Goal: Task Accomplishment & Management: Complete application form

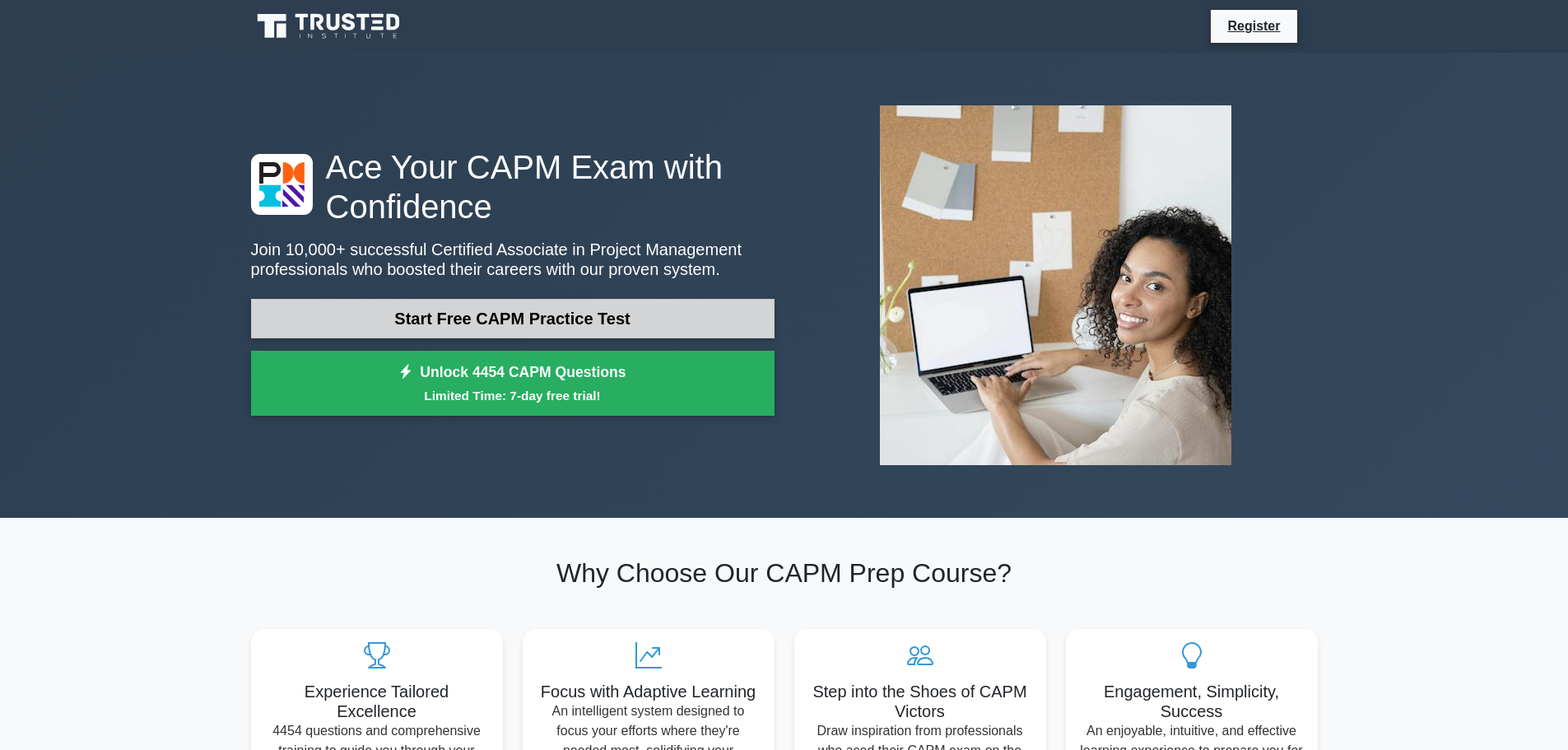
click at [471, 304] on link "Start Free CAPM Practice Test" at bounding box center [513, 318] width 524 height 39
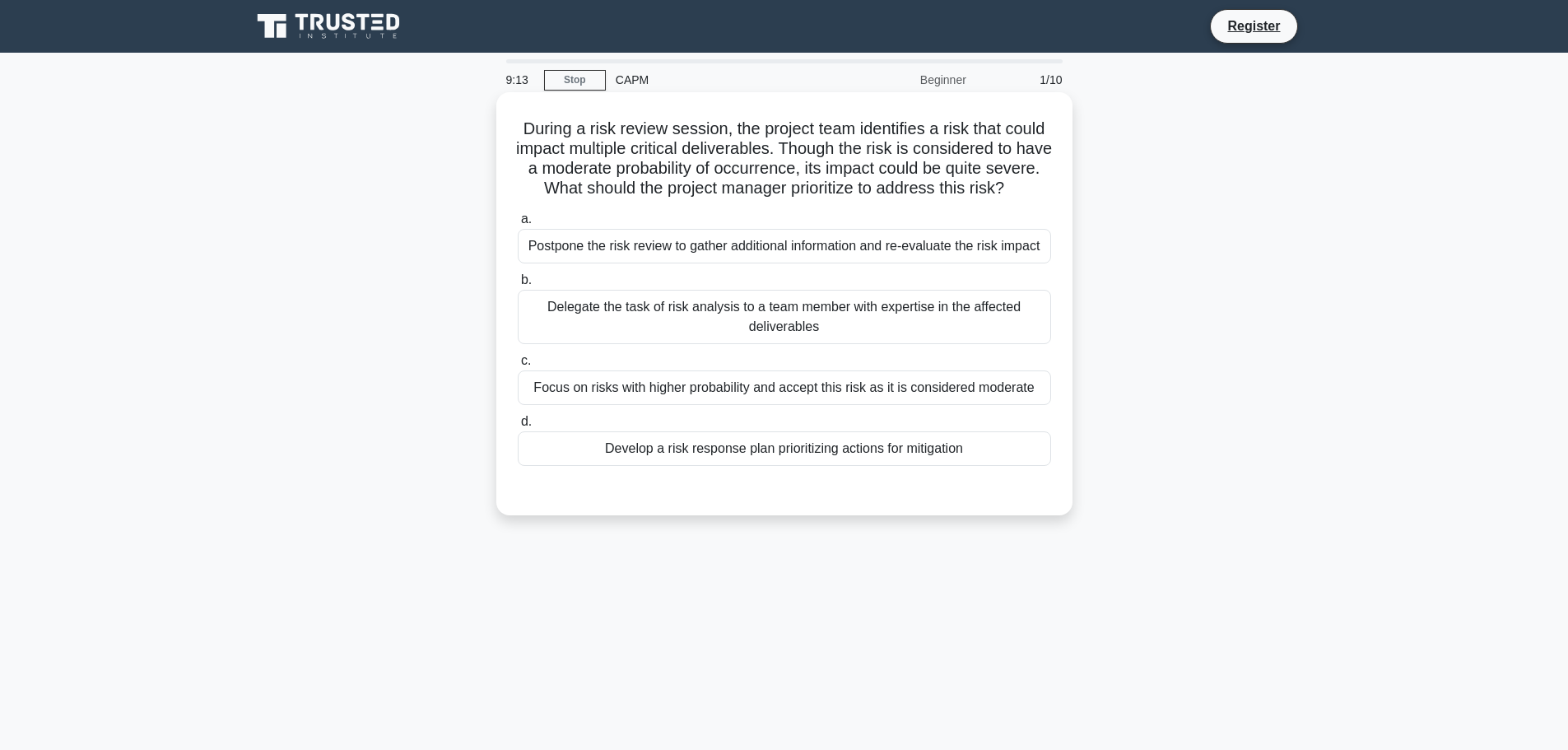
click at [633, 466] on div "Develop a risk response plan prioritizing actions for mitigation" at bounding box center [784, 448] width 534 height 34
click at [518, 427] on input "d. Develop a risk response plan prioritizing actions for mitigation" at bounding box center [518, 421] width 0 height 11
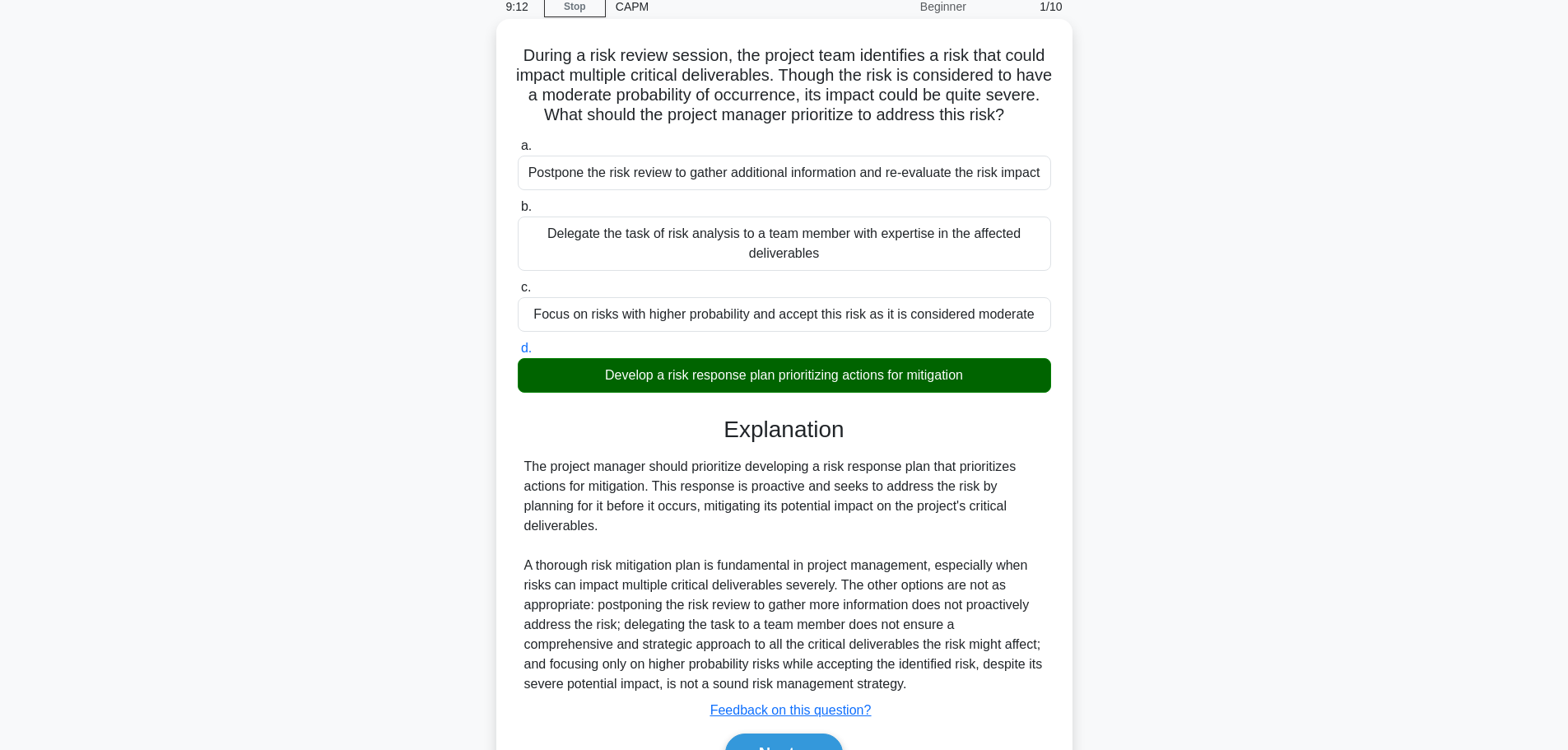
scroll to position [164, 0]
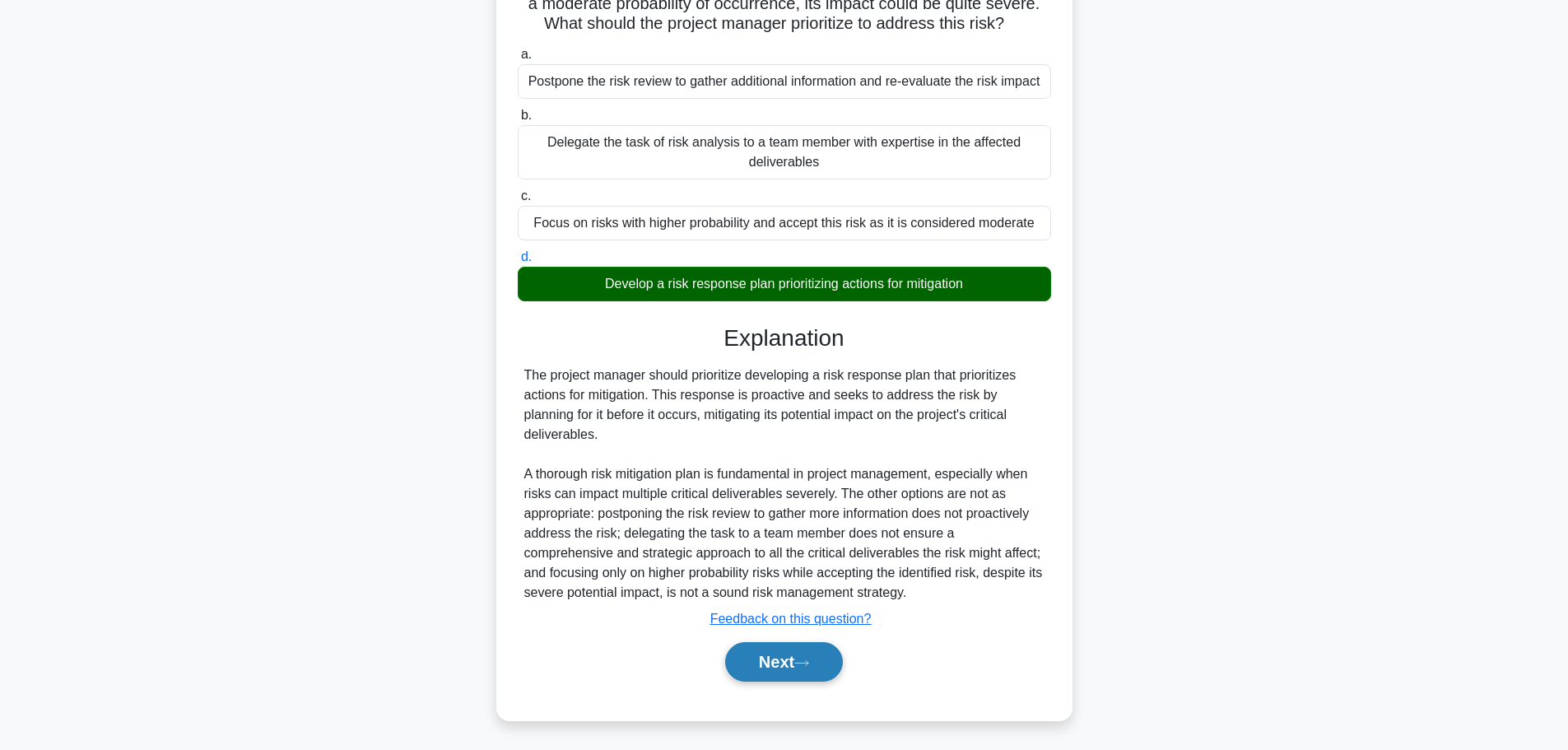
click at [782, 681] on button "Next" at bounding box center [784, 661] width 117 height 39
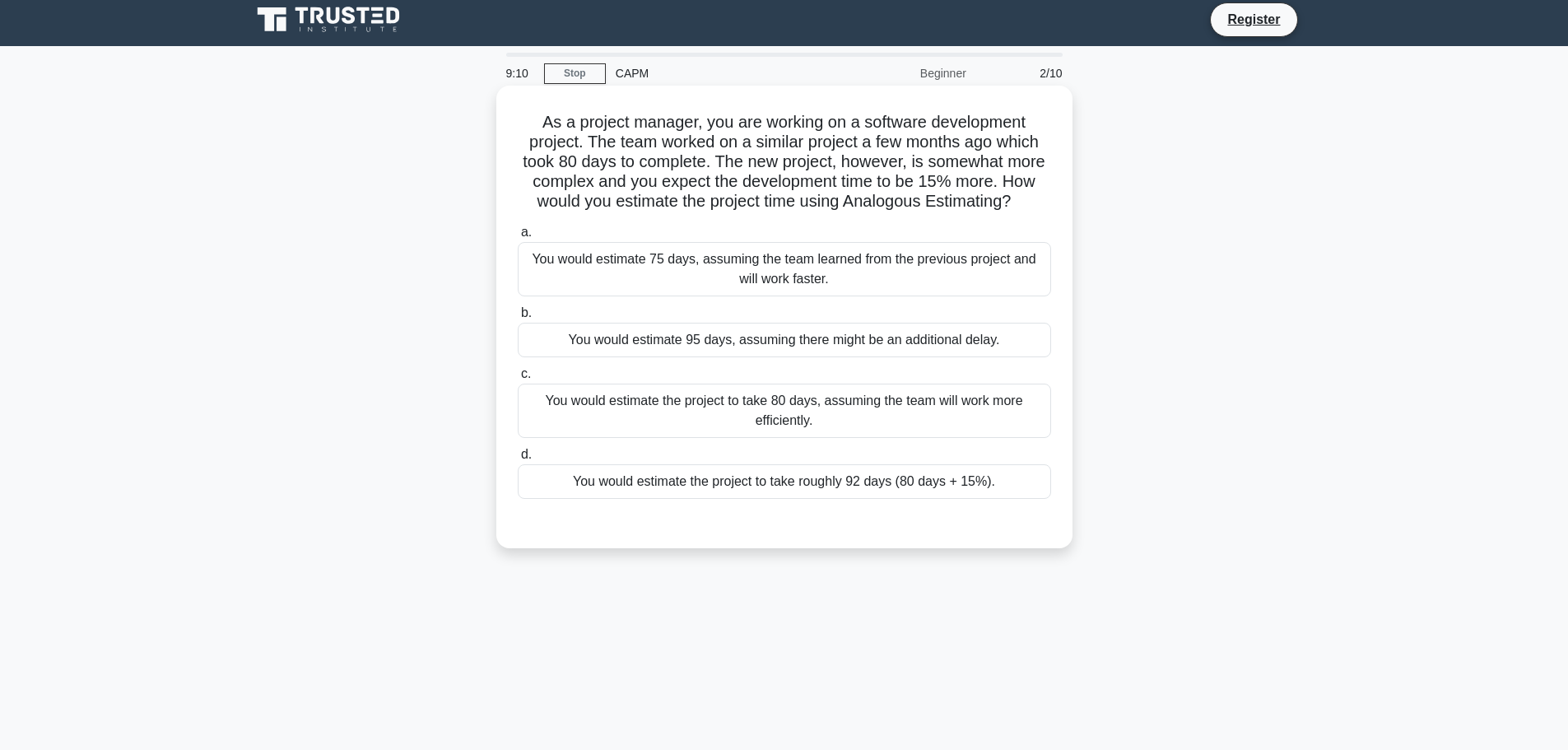
scroll to position [0, 0]
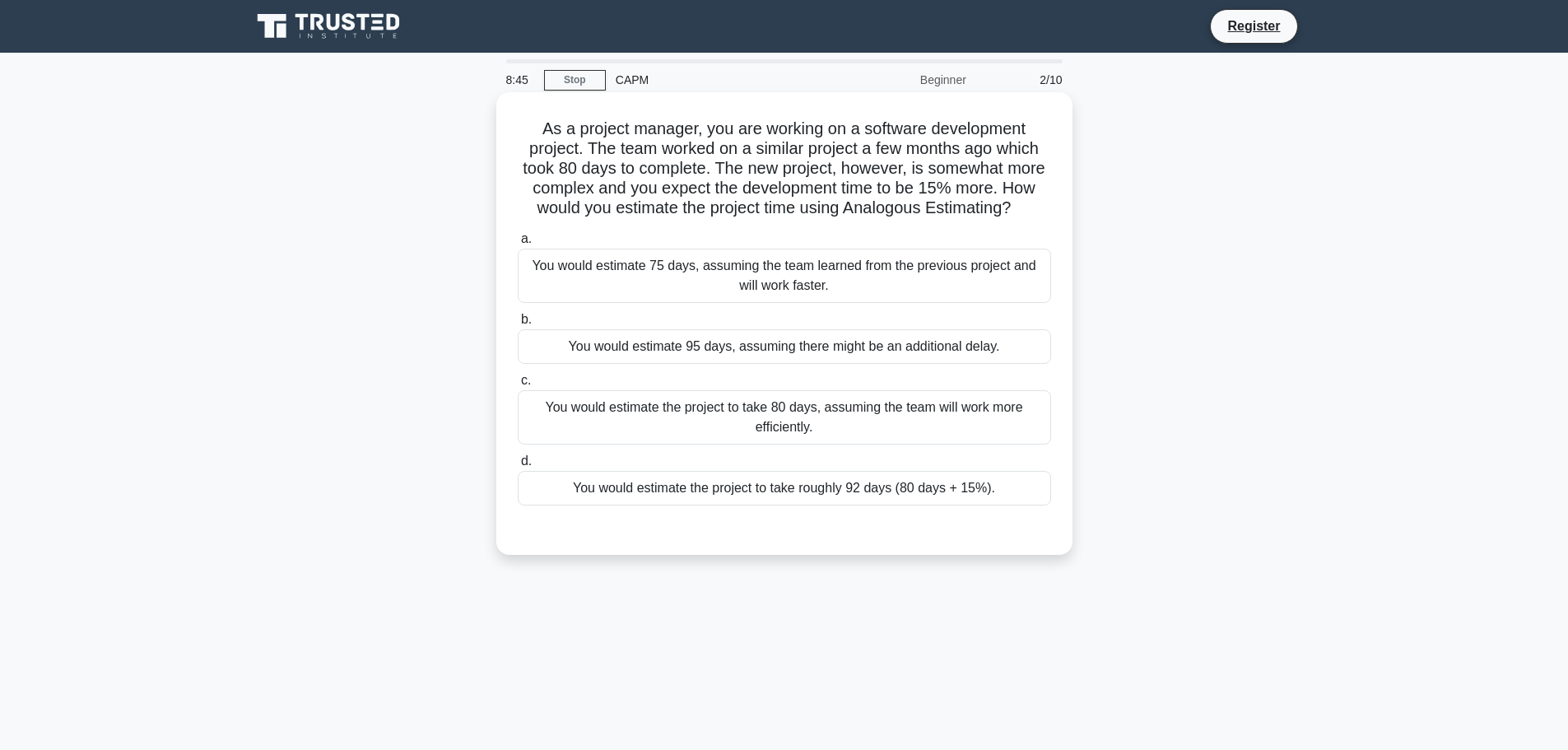
click at [675, 489] on div "You would estimate the project to take roughly 92 days (80 days + 15%)." at bounding box center [784, 487] width 534 height 34
click at [518, 466] on input "d. You would estimate the project to take roughly 92 days (80 days + 15%)." at bounding box center [518, 461] width 0 height 11
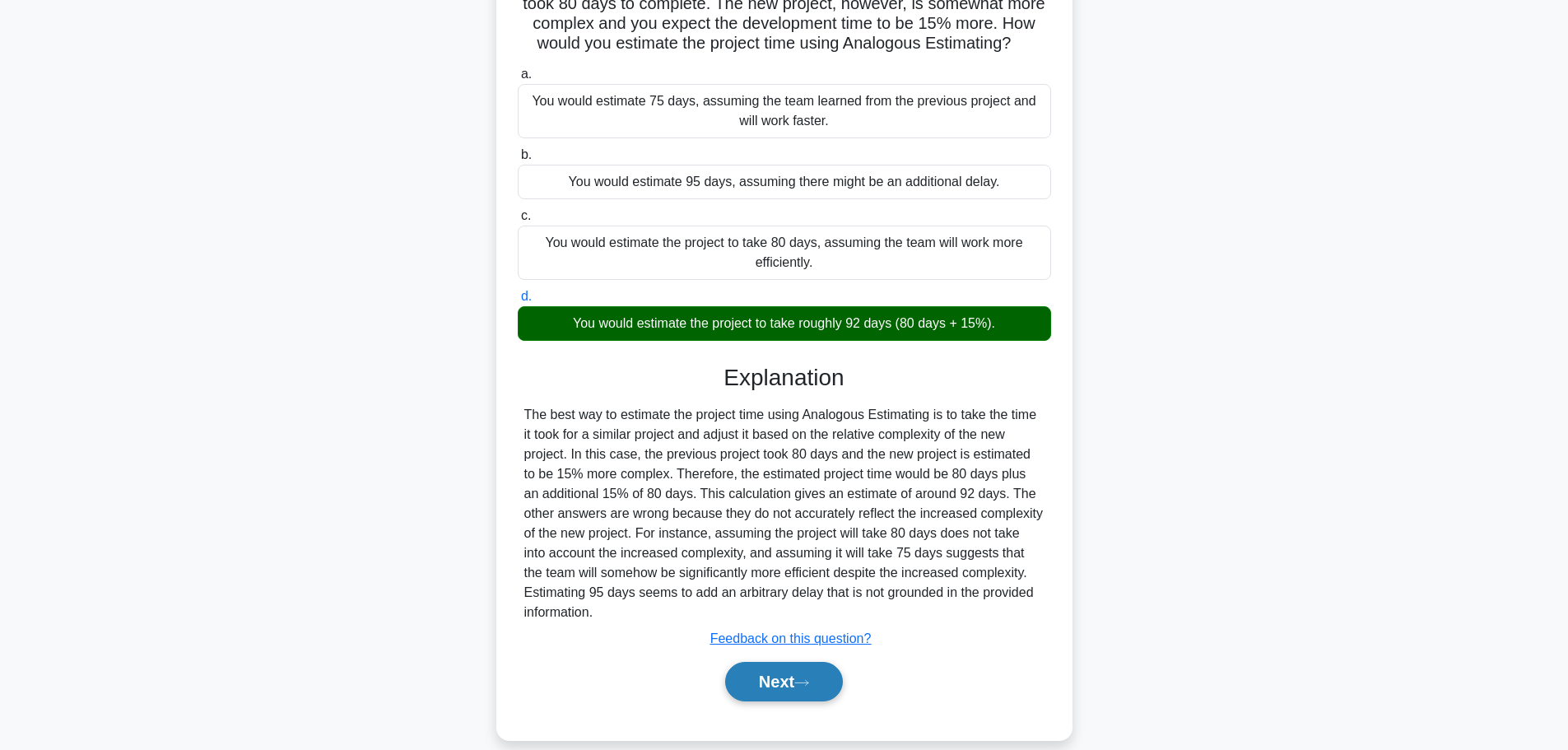
click at [756, 673] on button "Next" at bounding box center [784, 681] width 117 height 39
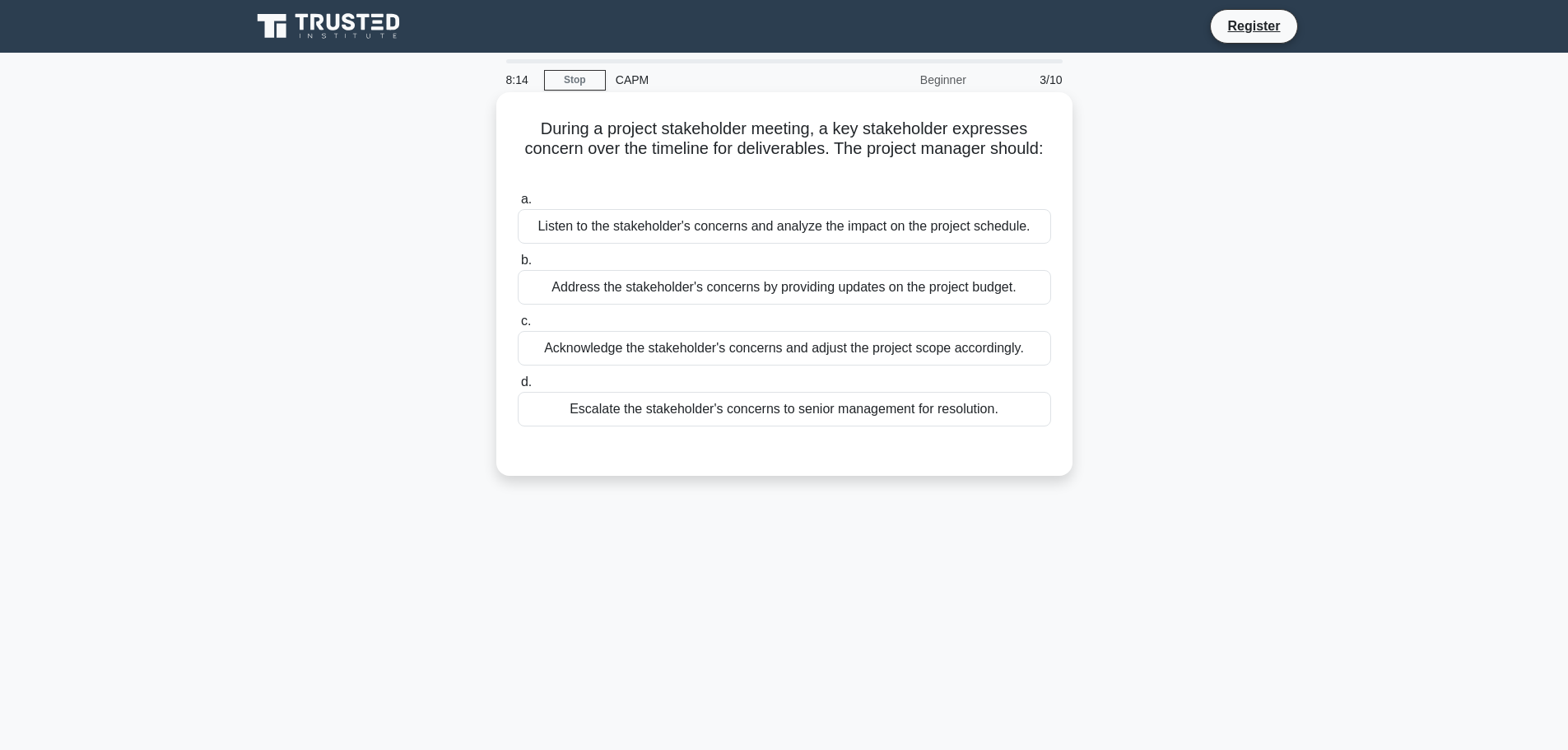
click at [731, 237] on div "Listen to the stakeholder's concerns and analyze the impact on the project sche…" at bounding box center [784, 226] width 534 height 34
click at [518, 205] on input "a. Listen to the stakeholder's concerns and analyze the impact on the project s…" at bounding box center [518, 199] width 0 height 11
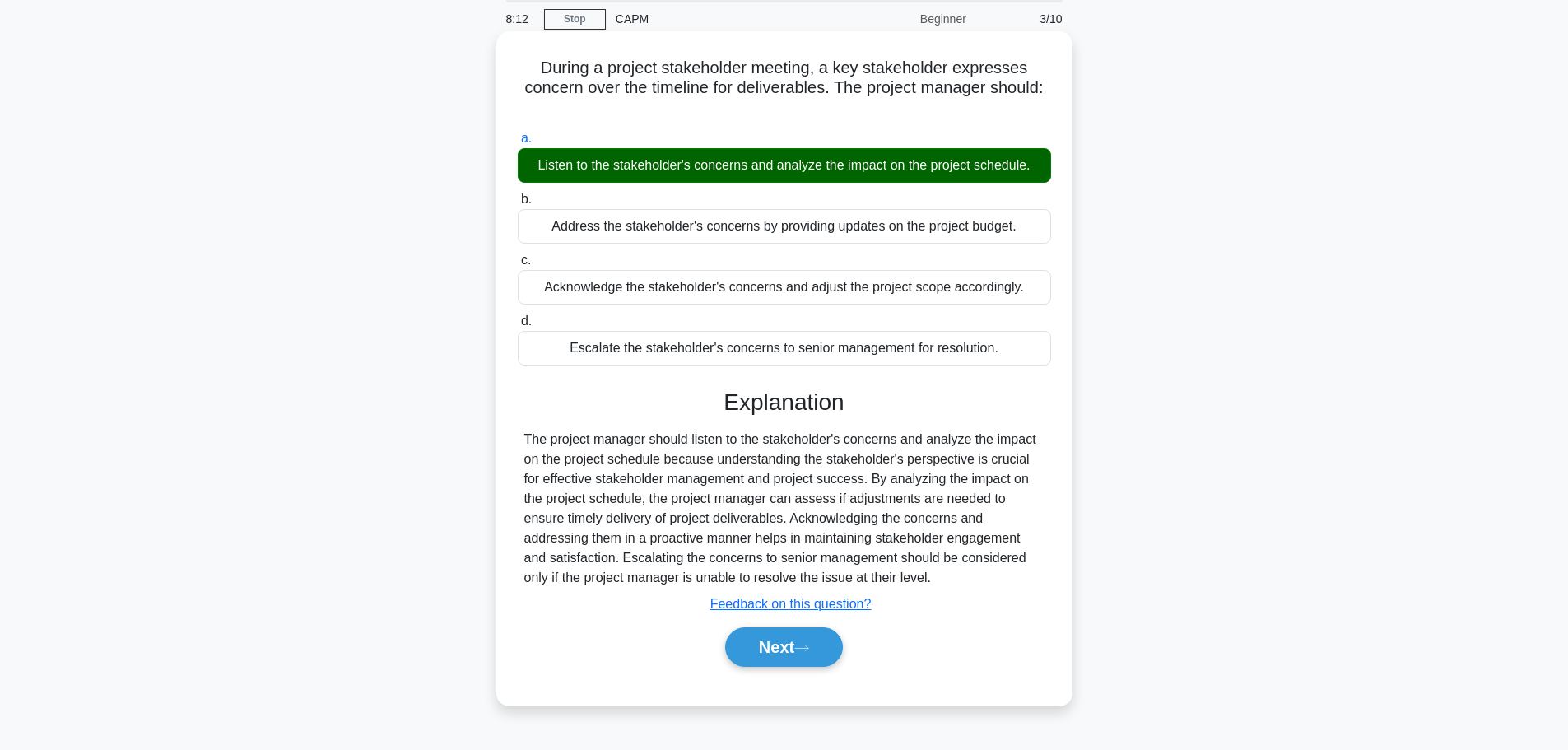
scroll to position [139, 0]
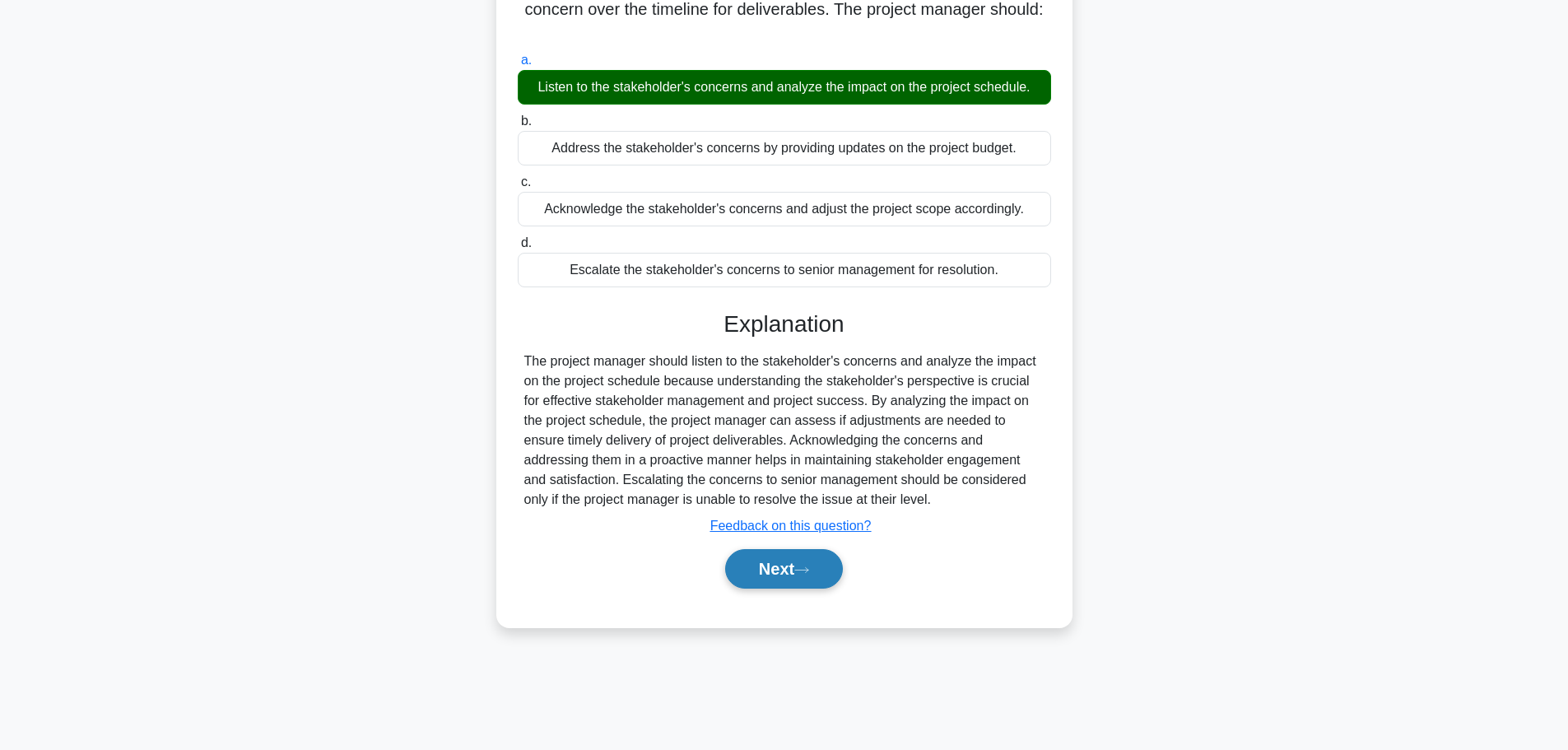
click at [809, 582] on button "Next" at bounding box center [784, 568] width 117 height 39
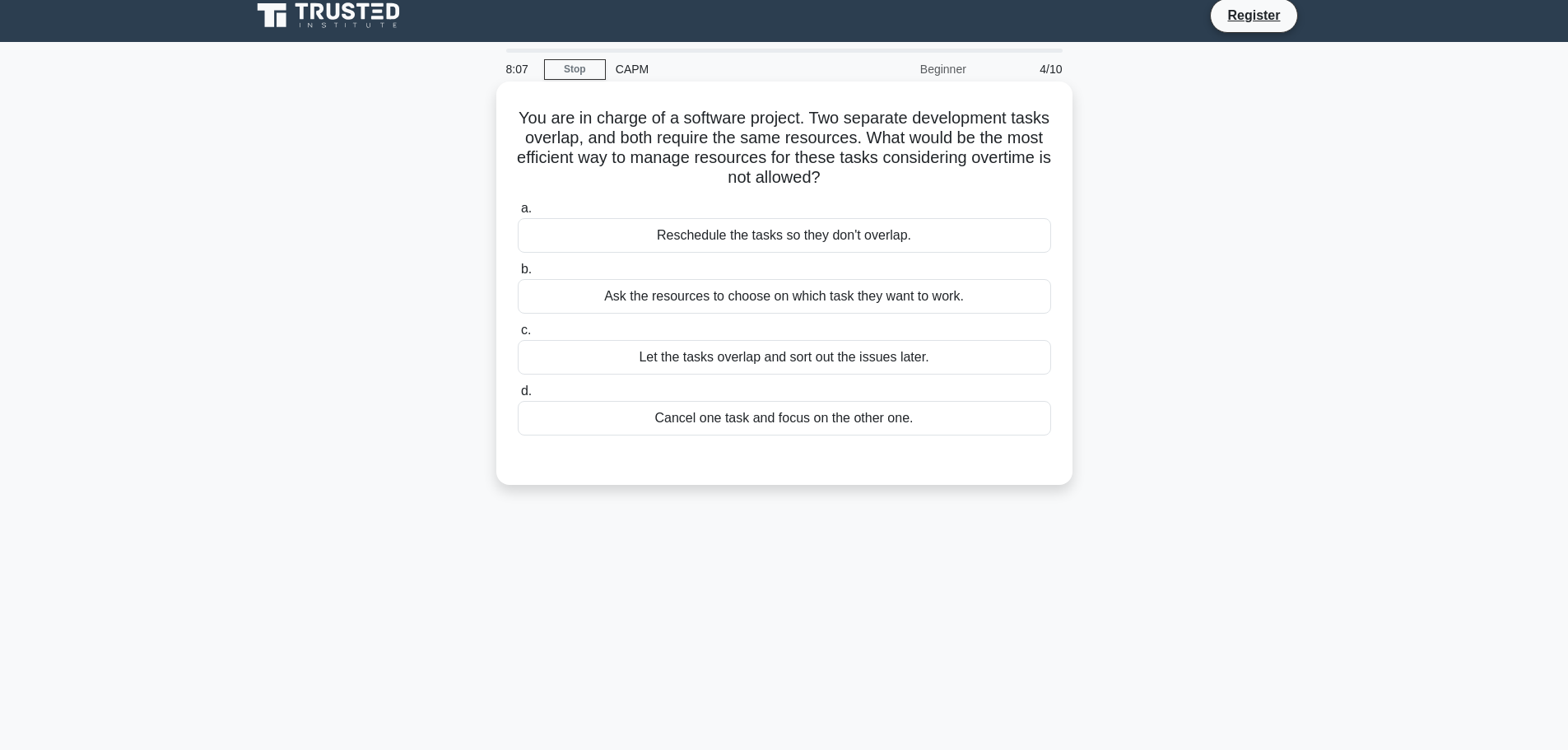
scroll to position [0, 0]
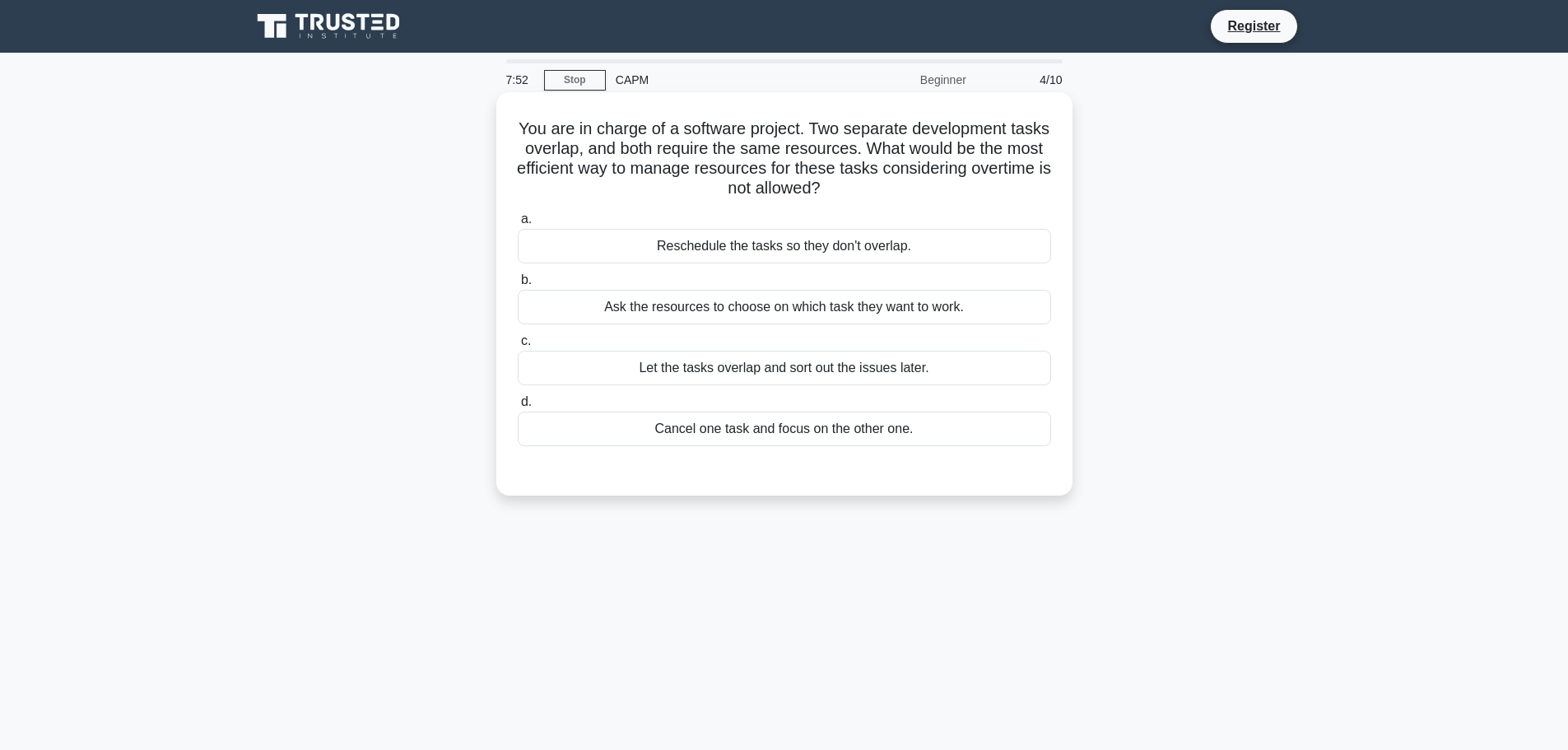
click at [749, 253] on div "Reschedule the tasks so they don't overlap." at bounding box center [784, 246] width 534 height 34
click at [518, 225] on input "a. Reschedule the tasks so they don't overlap." at bounding box center [518, 219] width 0 height 11
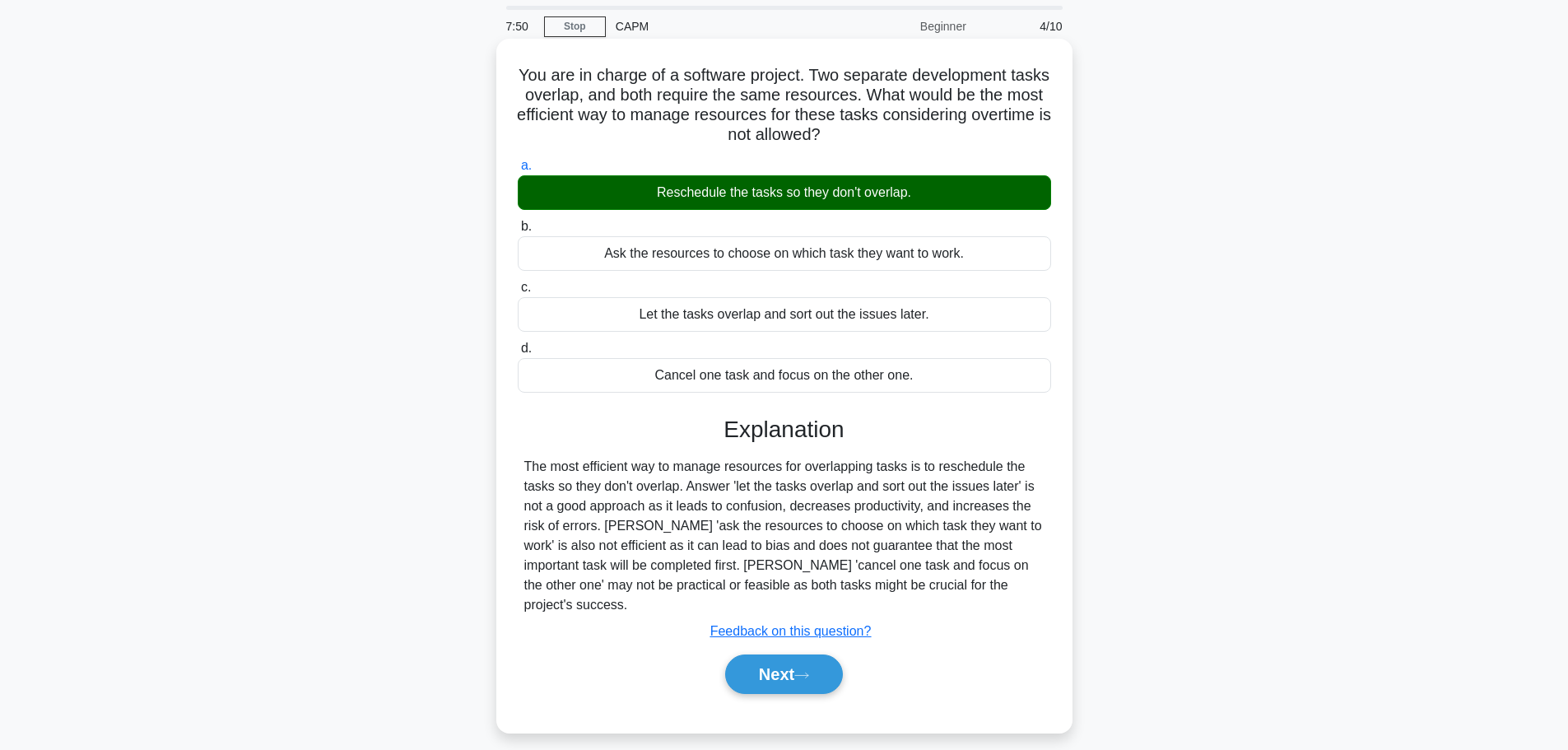
scroll to position [82, 0]
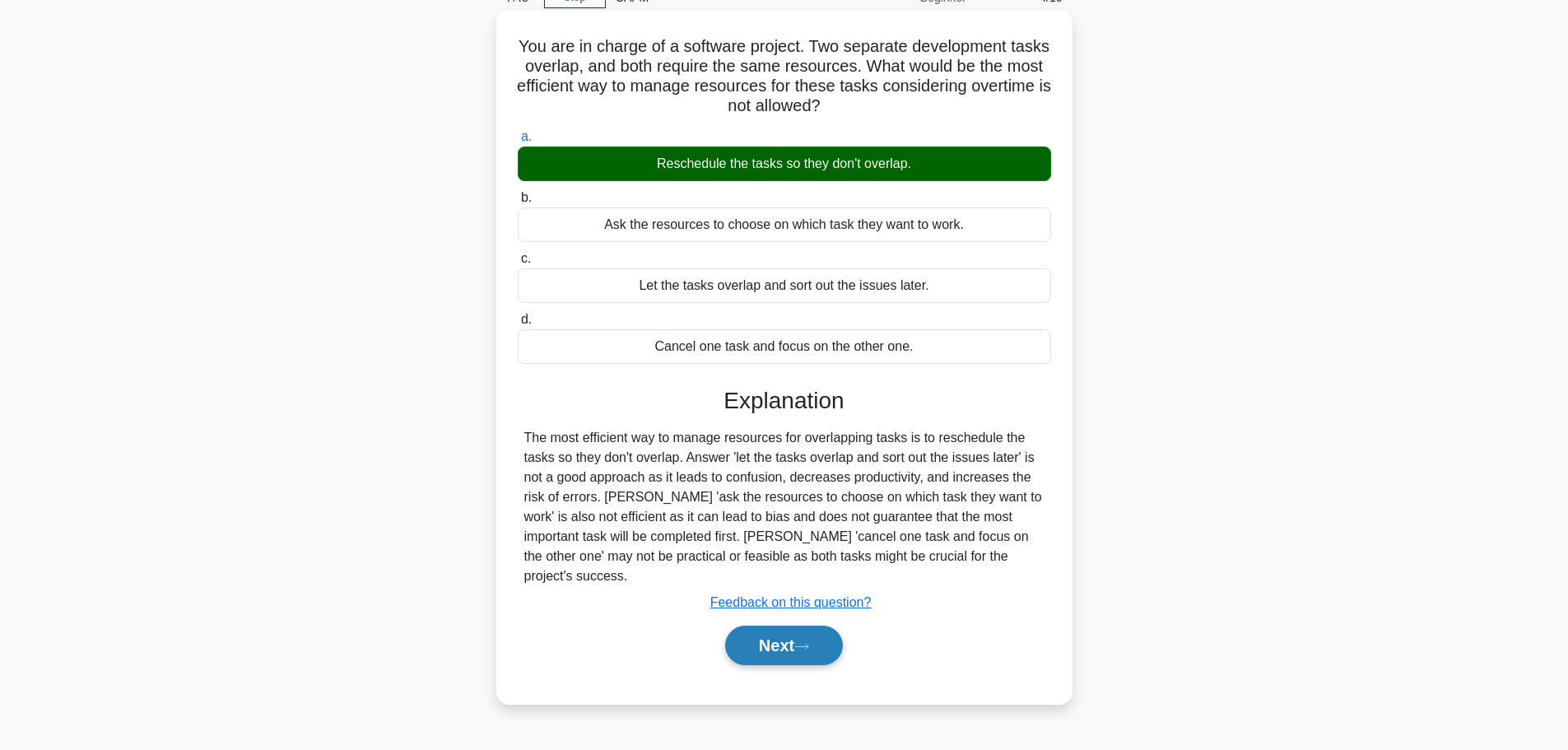
click at [787, 625] on button "Next" at bounding box center [784, 644] width 117 height 39
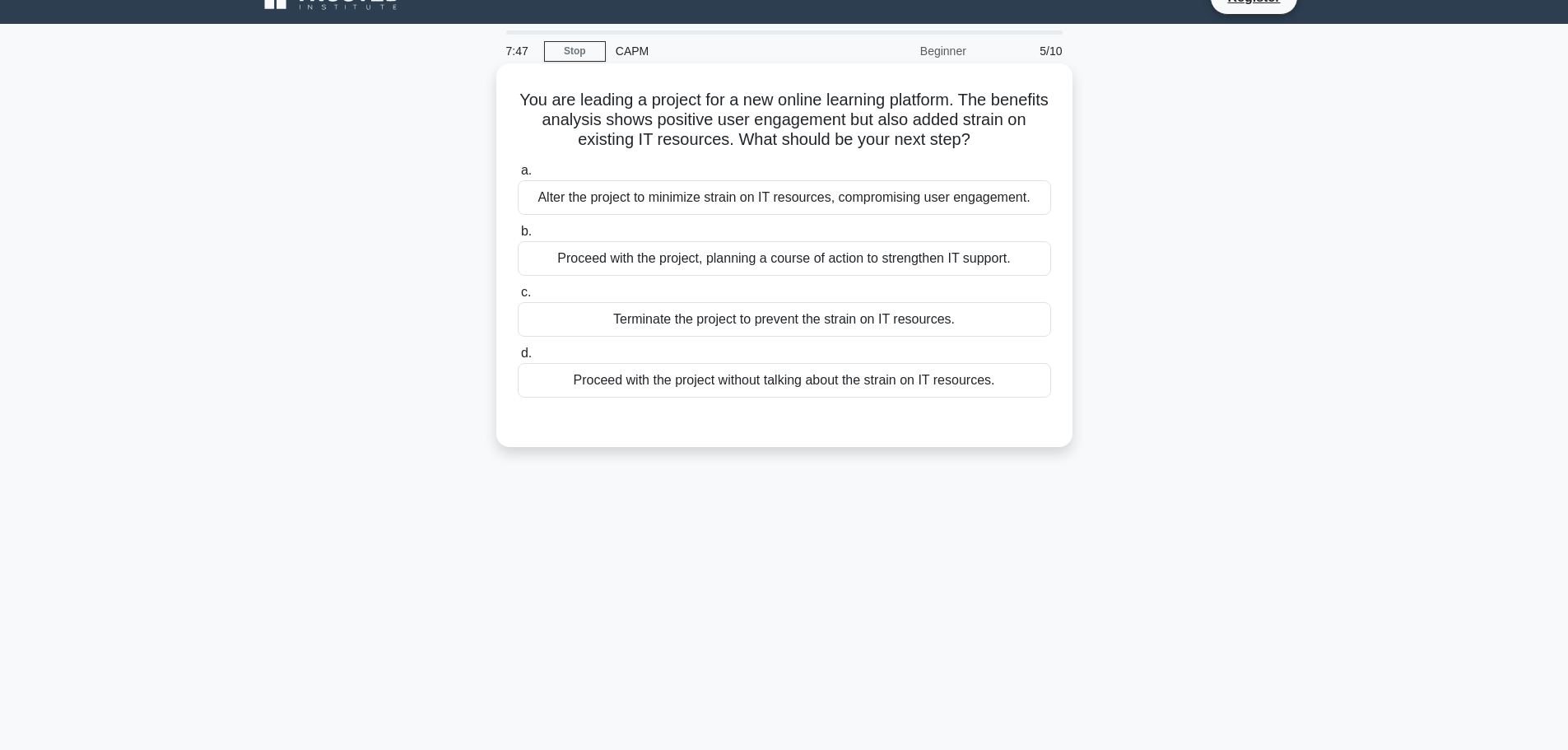
scroll to position [0, 0]
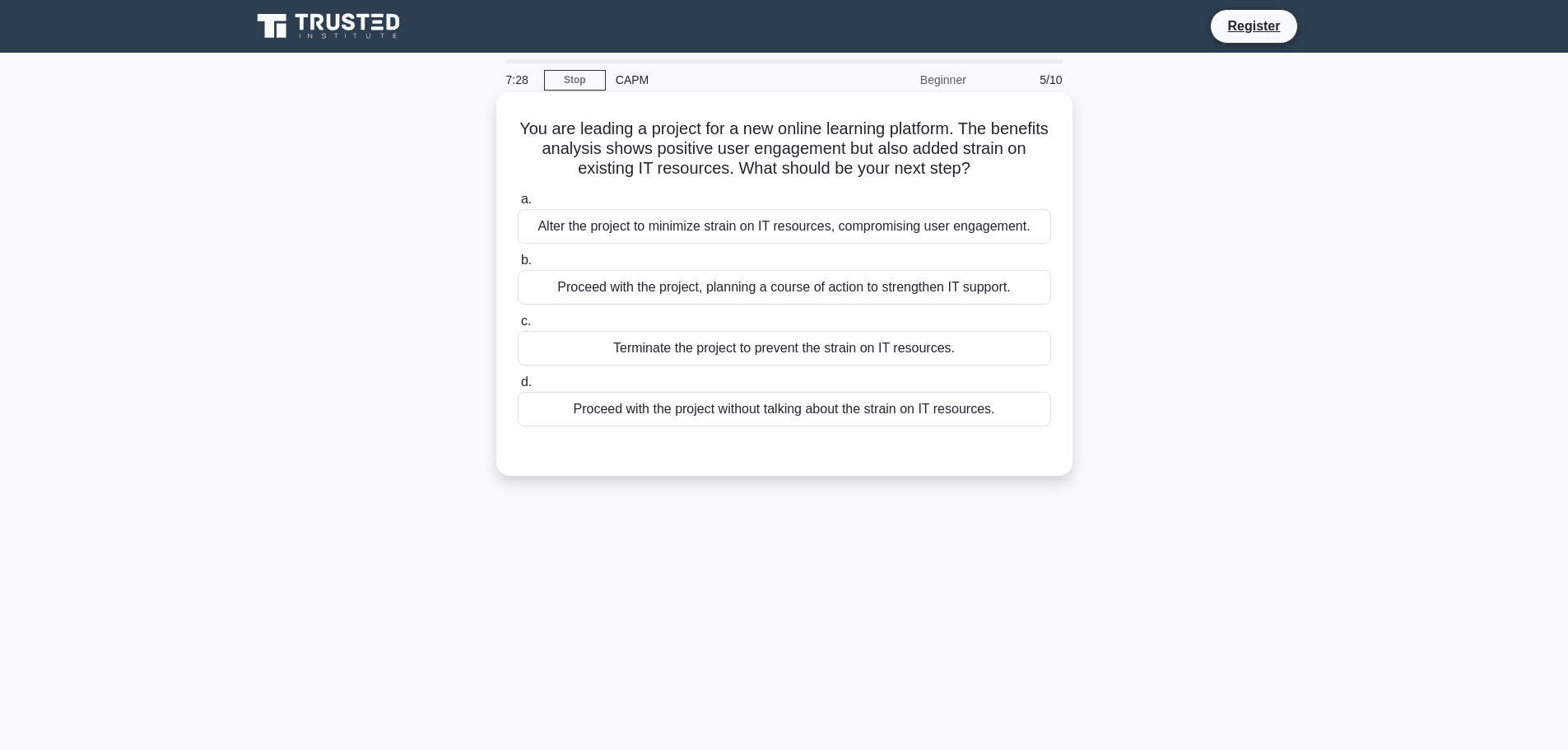
click at [742, 294] on div "Proceed with the project, planning a course of action to strengthen IT support." at bounding box center [784, 287] width 534 height 34
click at [518, 266] on input "b. Proceed with the project, planning a course of action to strengthen IT suppo…" at bounding box center [518, 260] width 0 height 11
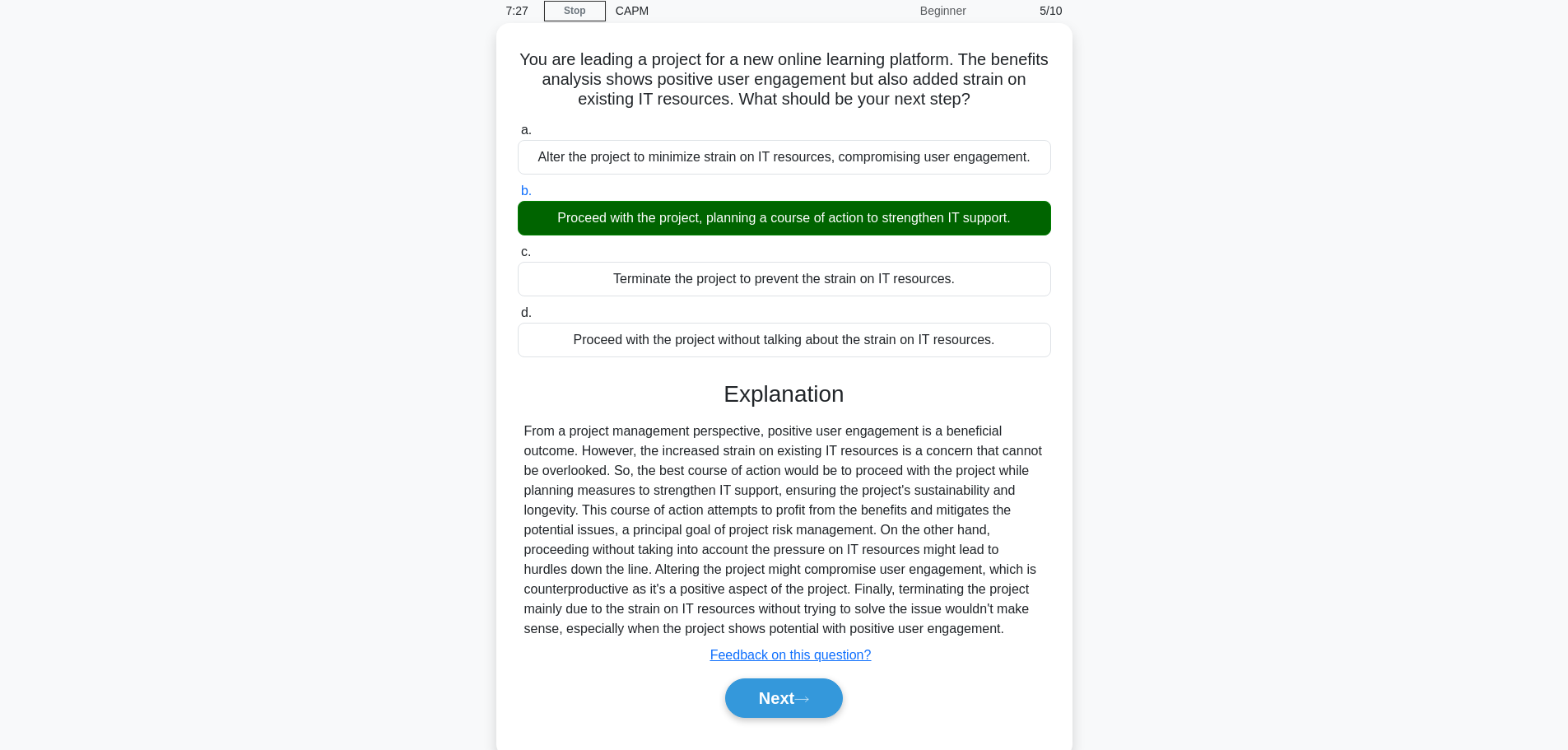
scroll to position [139, 0]
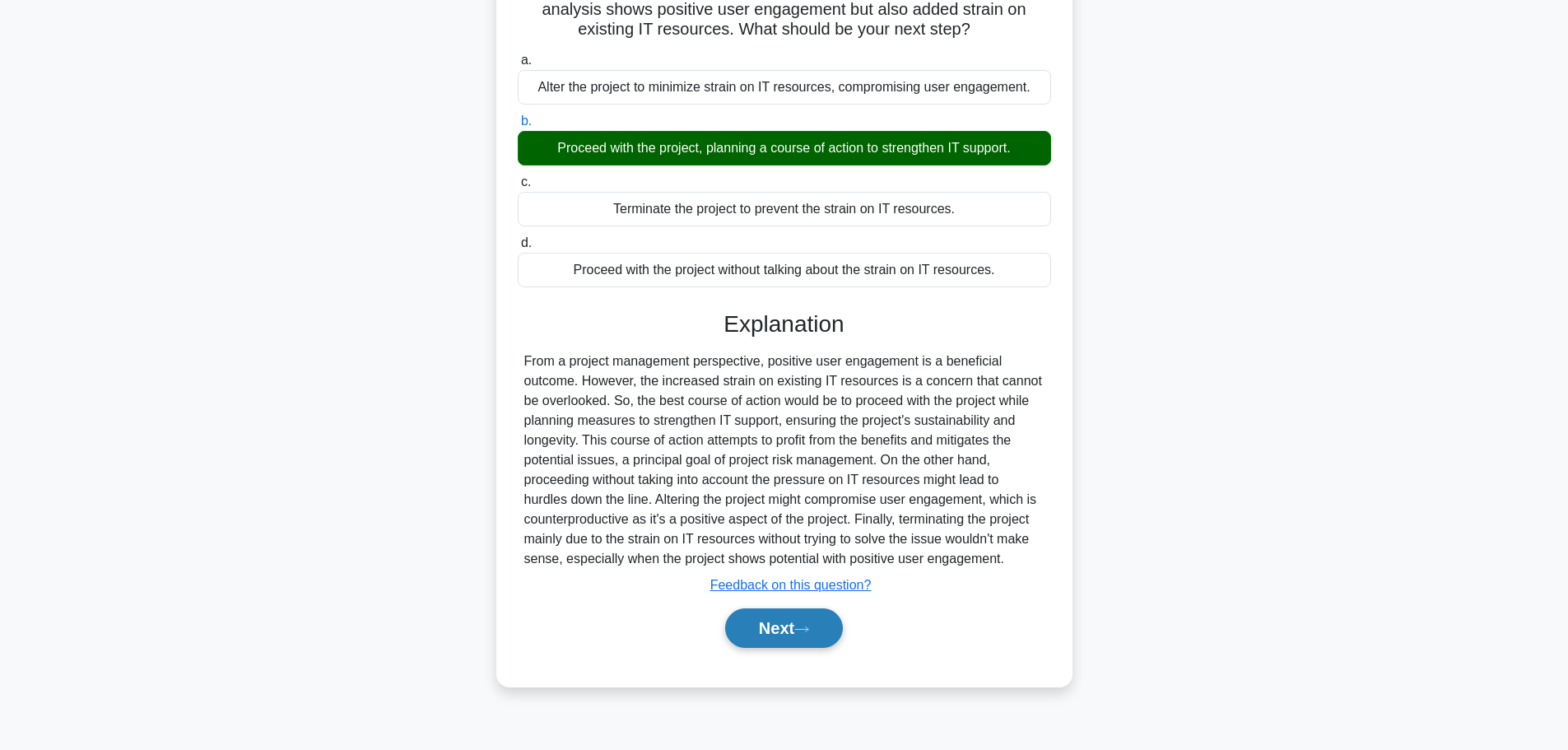
click at [789, 630] on button "Next" at bounding box center [784, 628] width 117 height 39
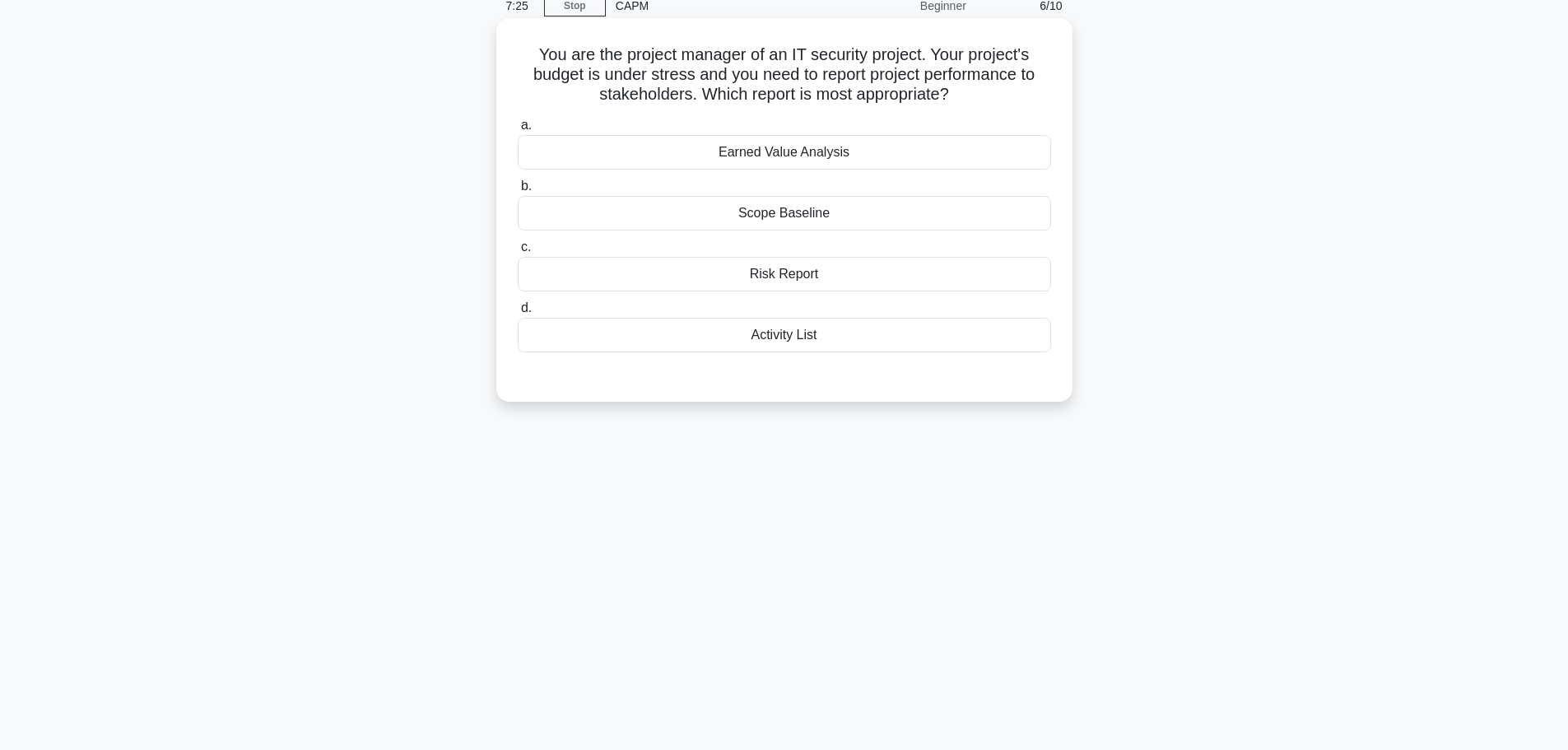
scroll to position [0, 0]
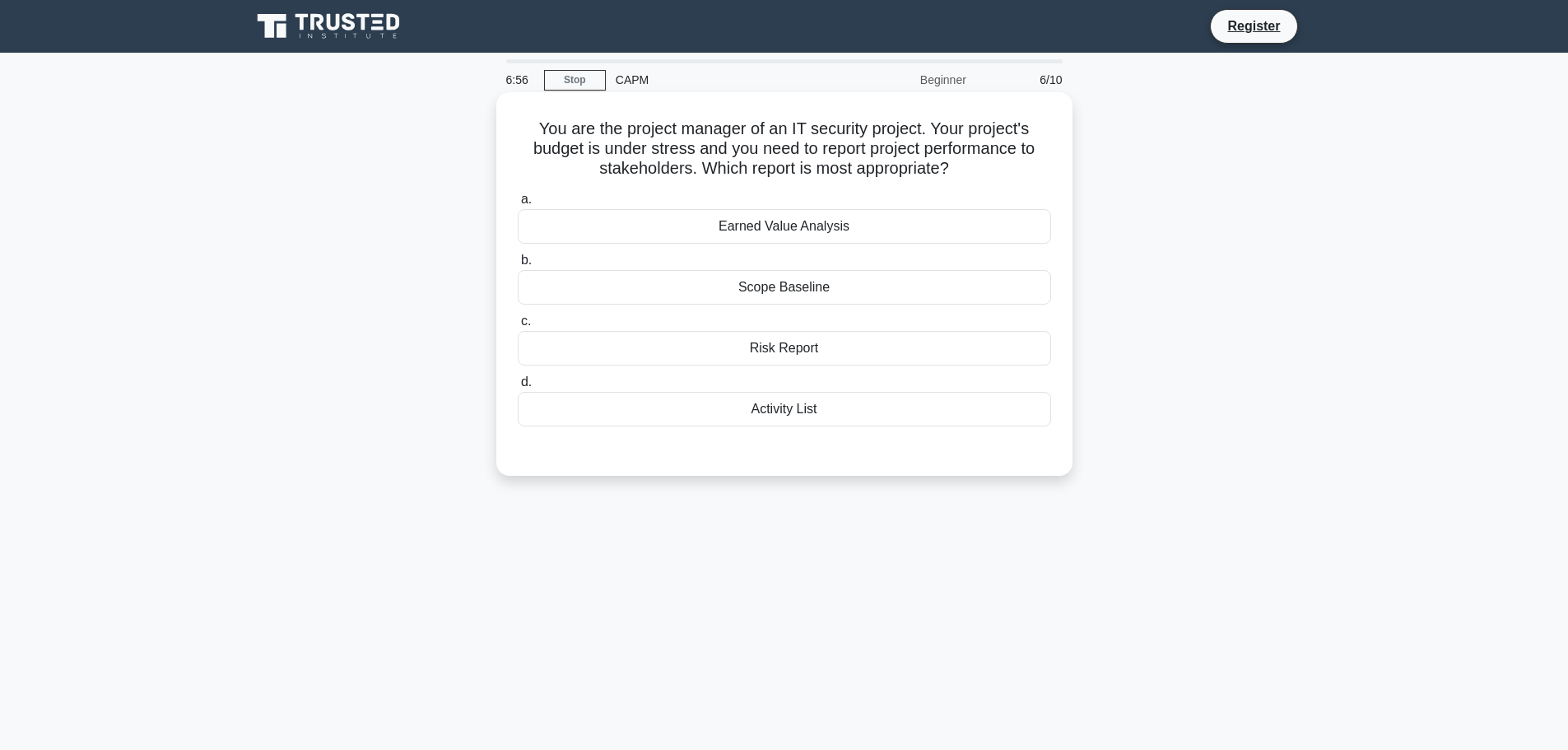
click at [788, 227] on div "Earned Value Analysis" at bounding box center [784, 226] width 534 height 34
click at [518, 205] on input "a. Earned Value Analysis" at bounding box center [518, 199] width 0 height 11
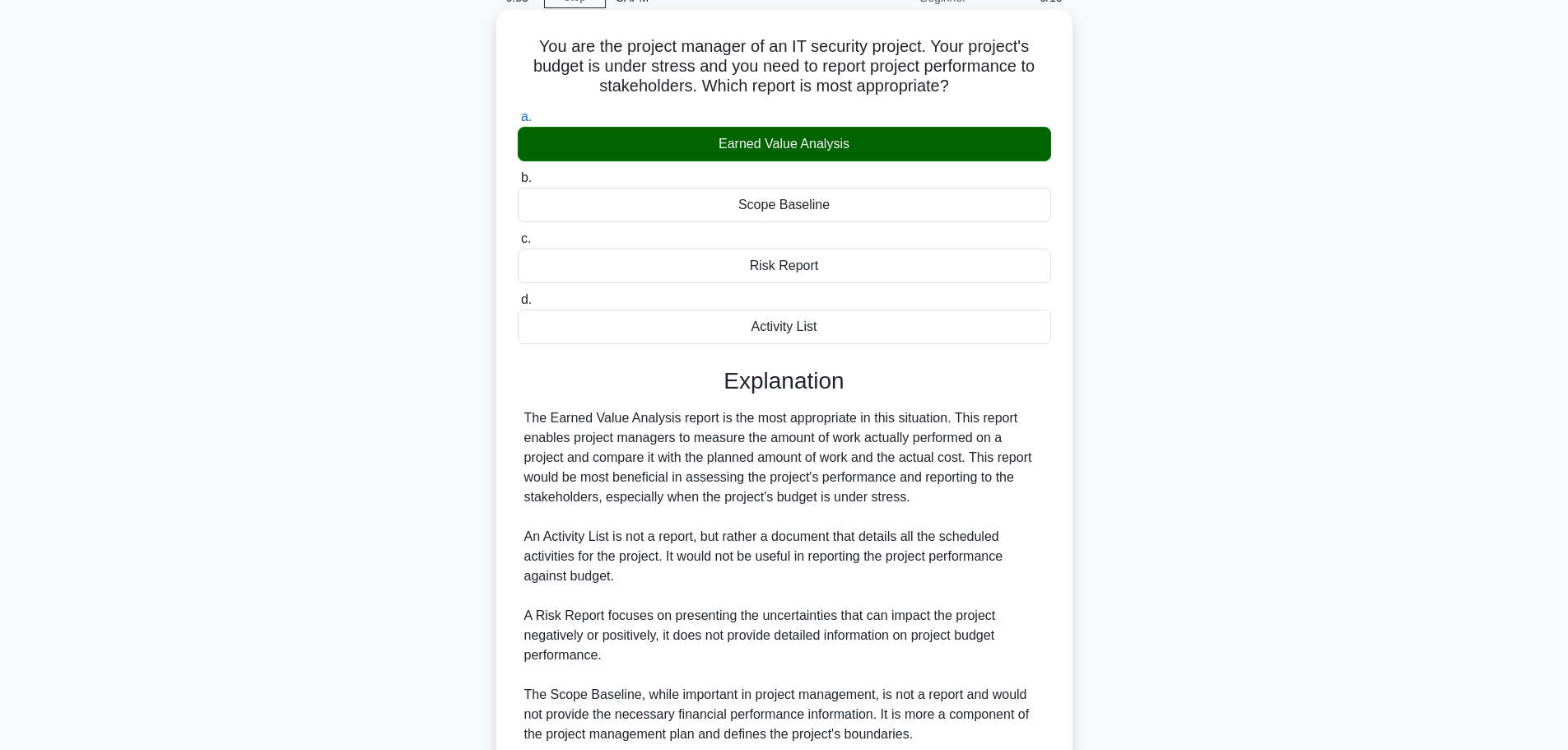
scroll to position [164, 0]
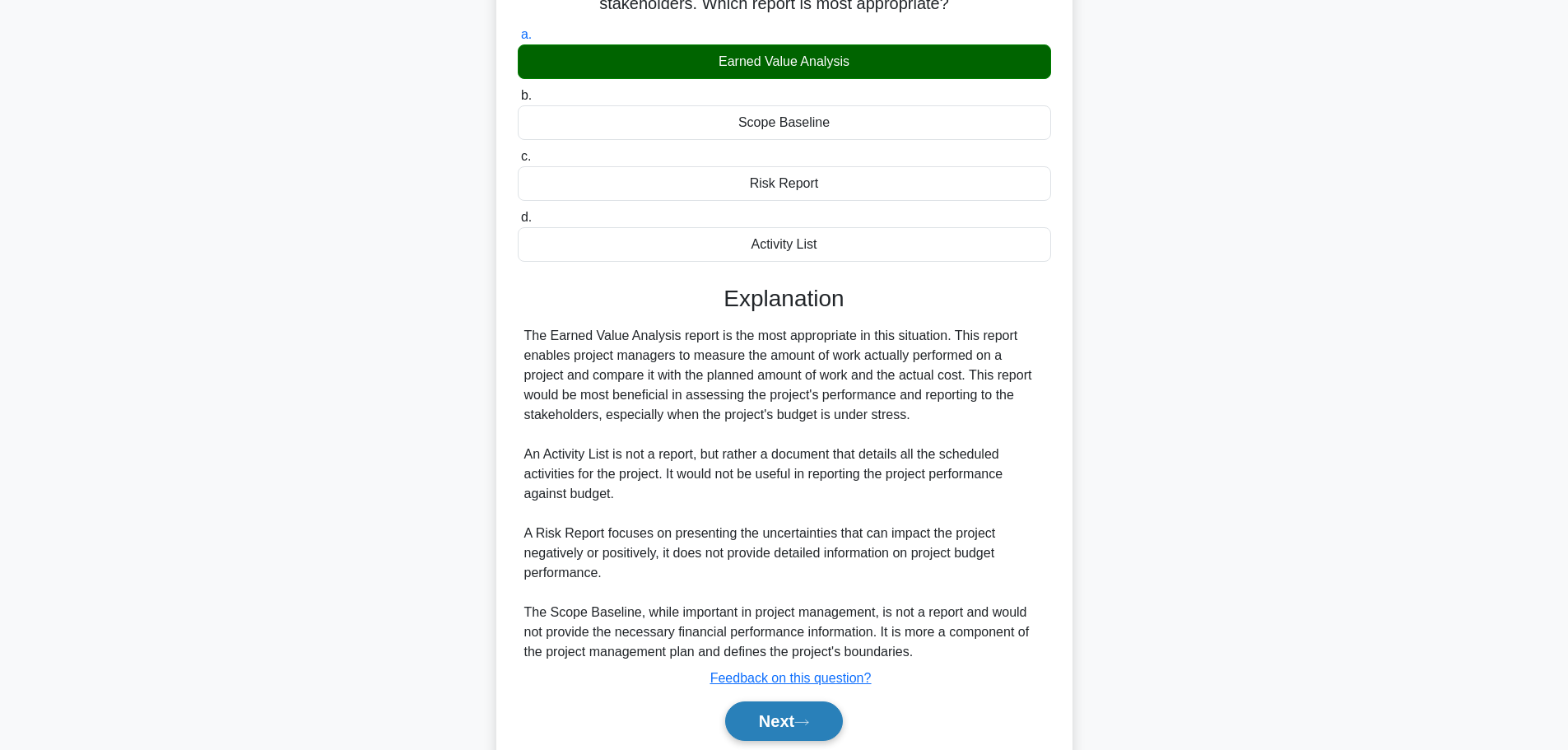
click at [771, 715] on button "Next" at bounding box center [784, 721] width 117 height 39
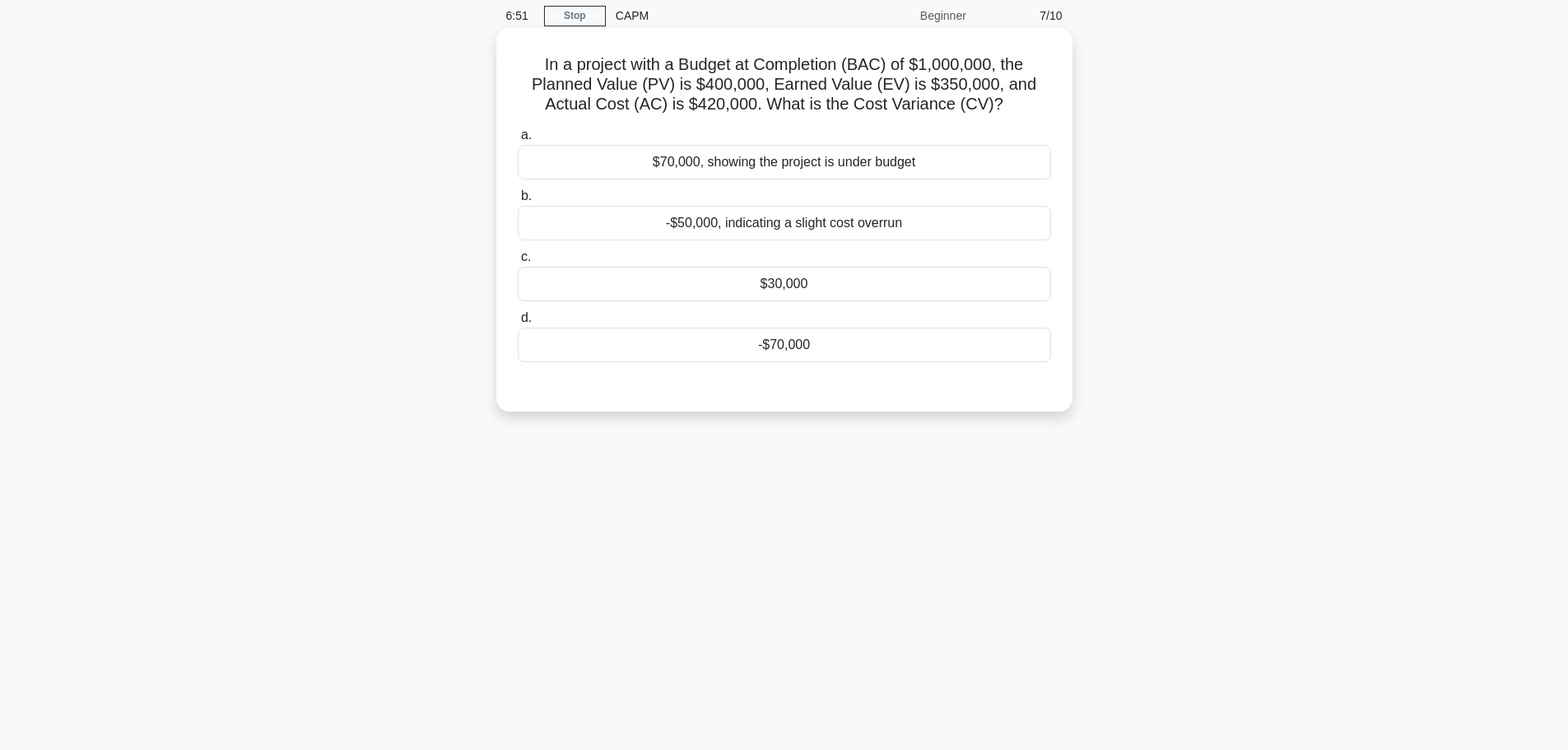
scroll to position [0, 0]
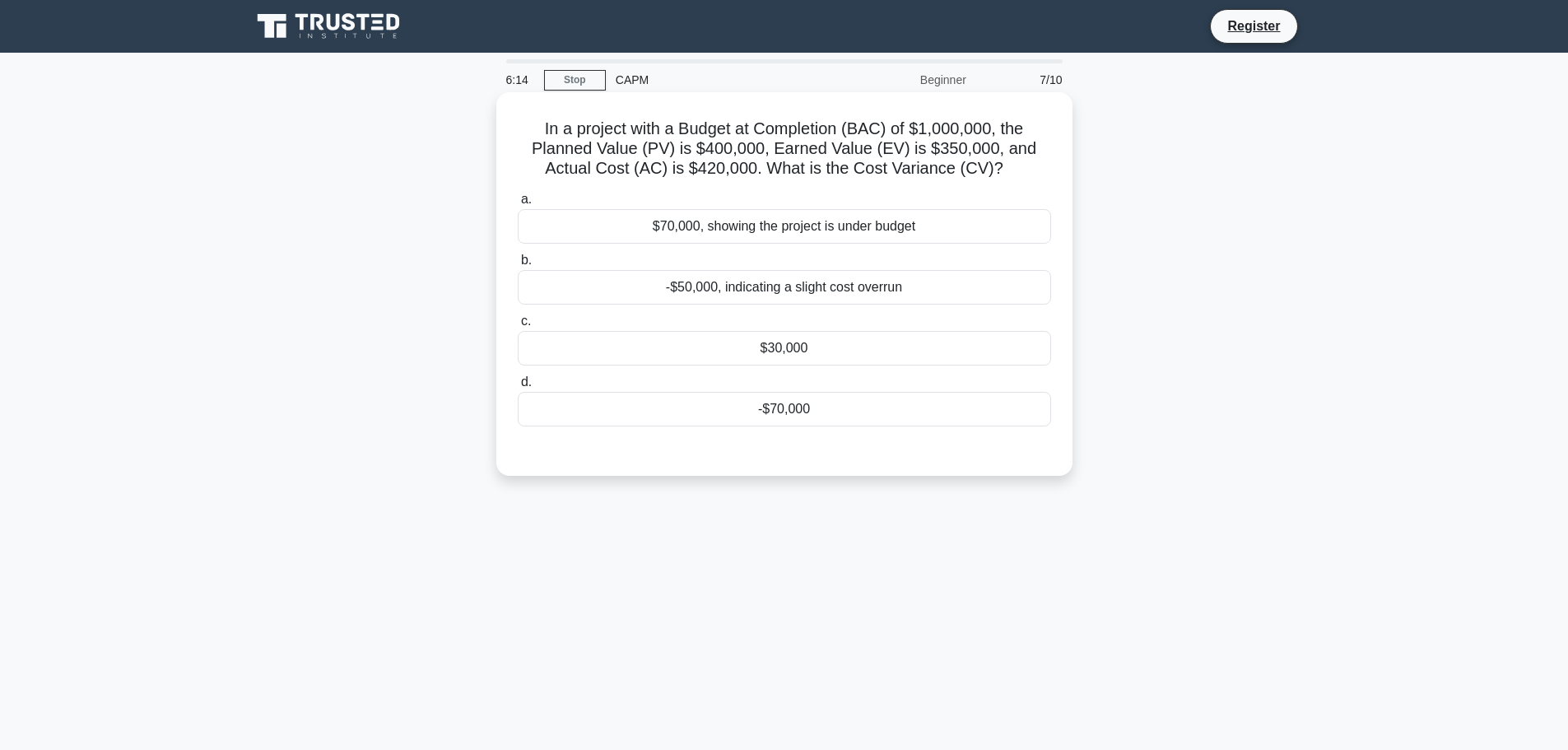
click at [848, 408] on div "-$70,000" at bounding box center [784, 409] width 534 height 34
click at [518, 388] on input "d. -$70,000" at bounding box center [518, 382] width 0 height 11
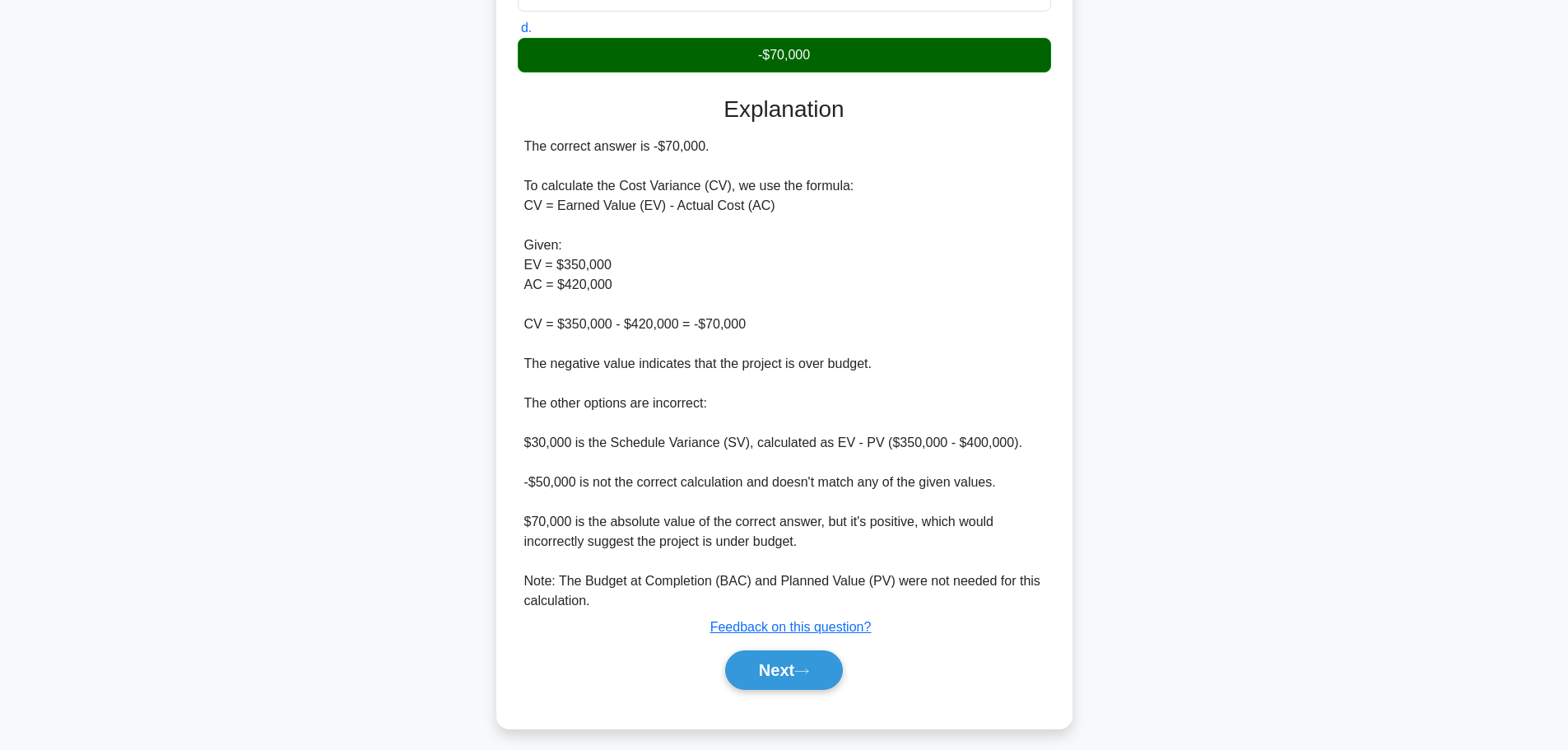
scroll to position [365, 0]
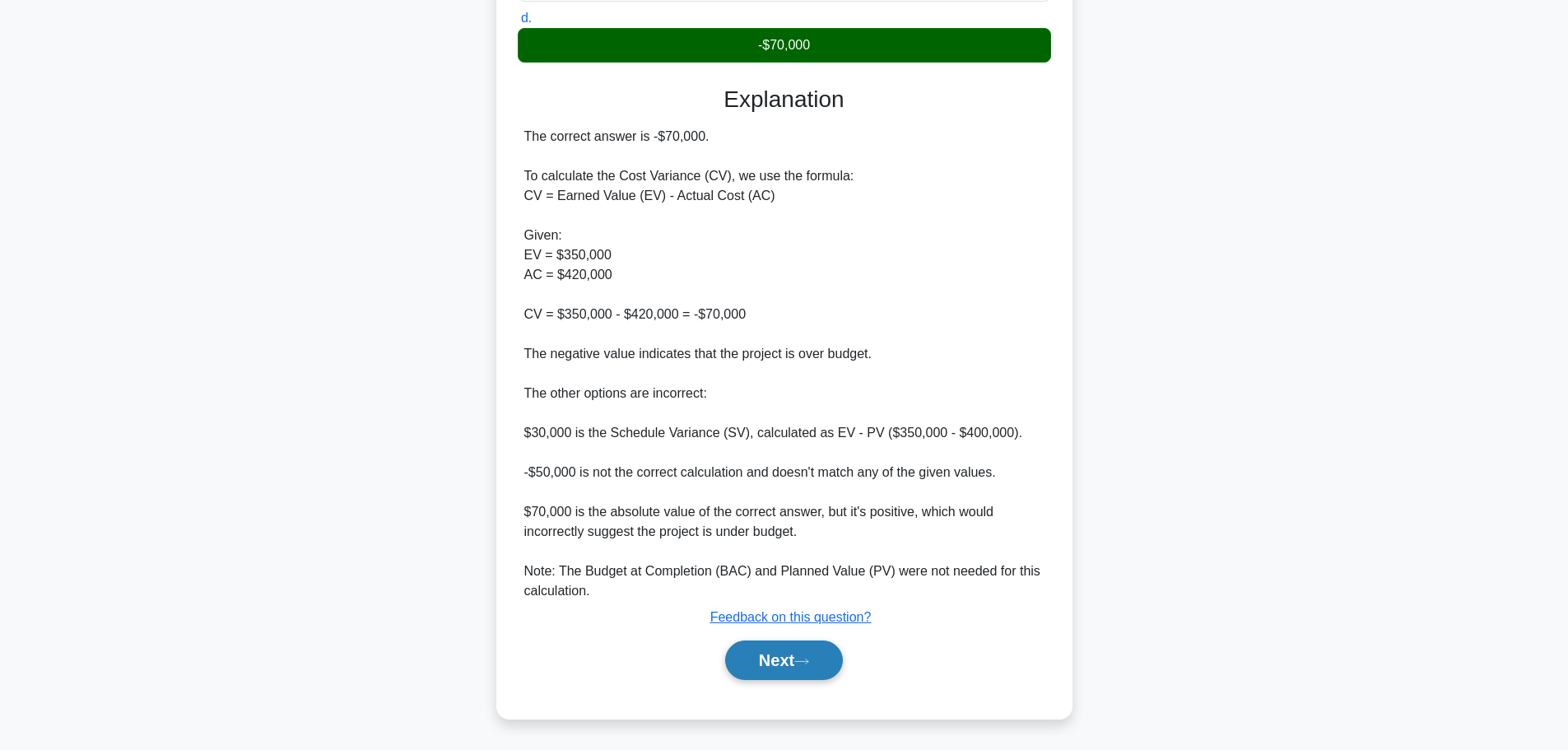
click at [755, 659] on button "Next" at bounding box center [784, 659] width 117 height 39
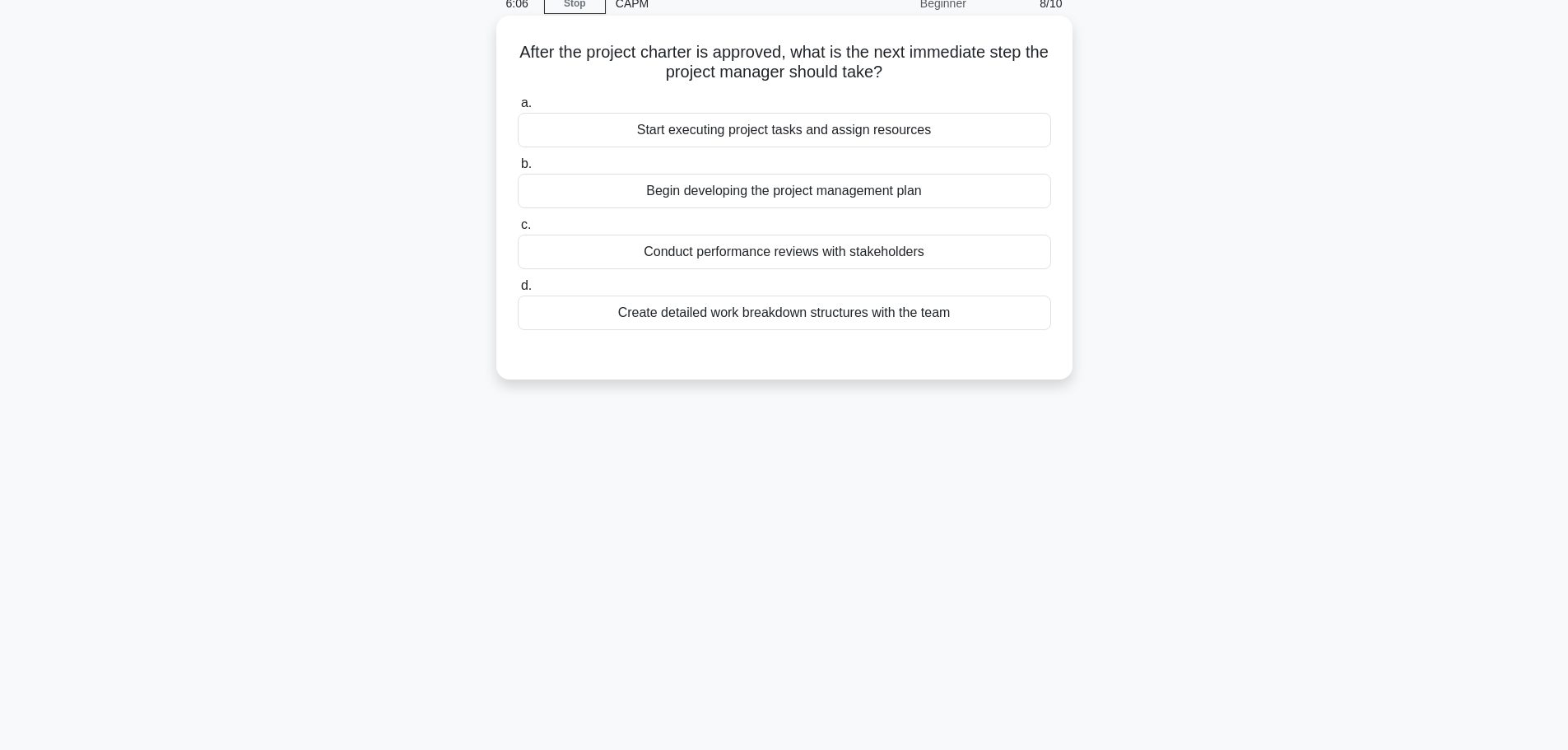
scroll to position [0, 0]
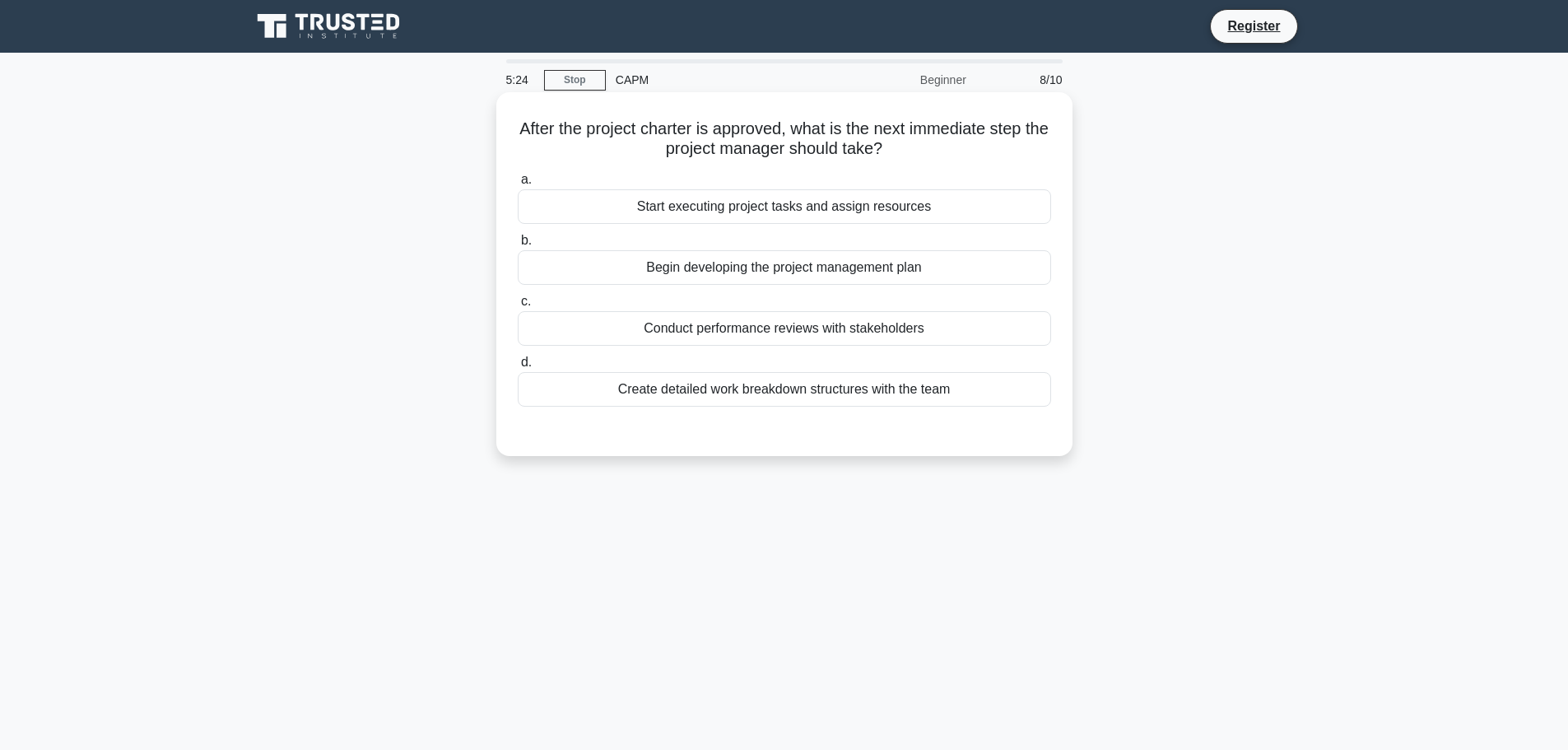
click at [829, 264] on div "Begin developing the project management plan" at bounding box center [784, 267] width 534 height 34
click at [518, 246] on input "b. Begin developing the project management plan" at bounding box center [518, 241] width 0 height 11
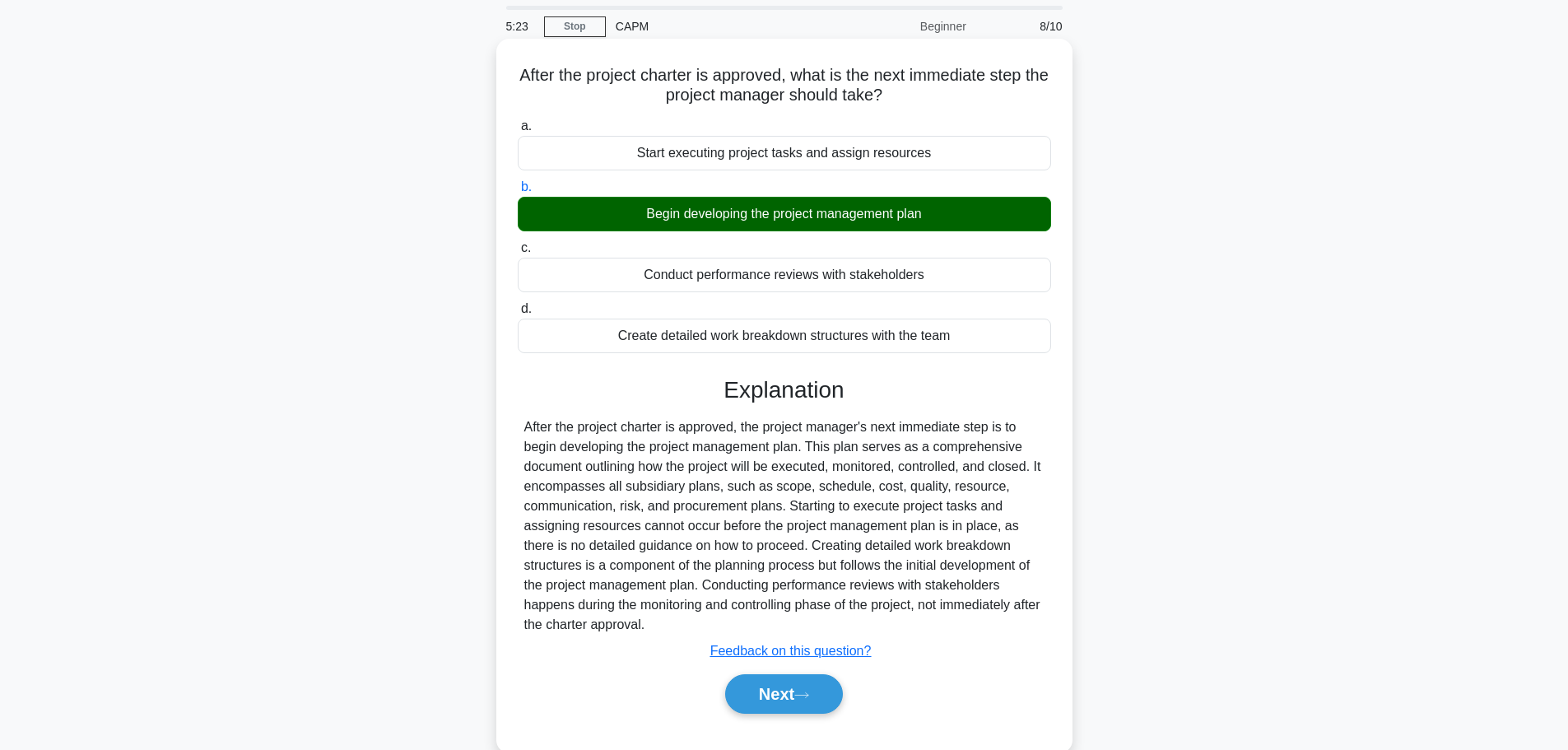
scroll to position [82, 0]
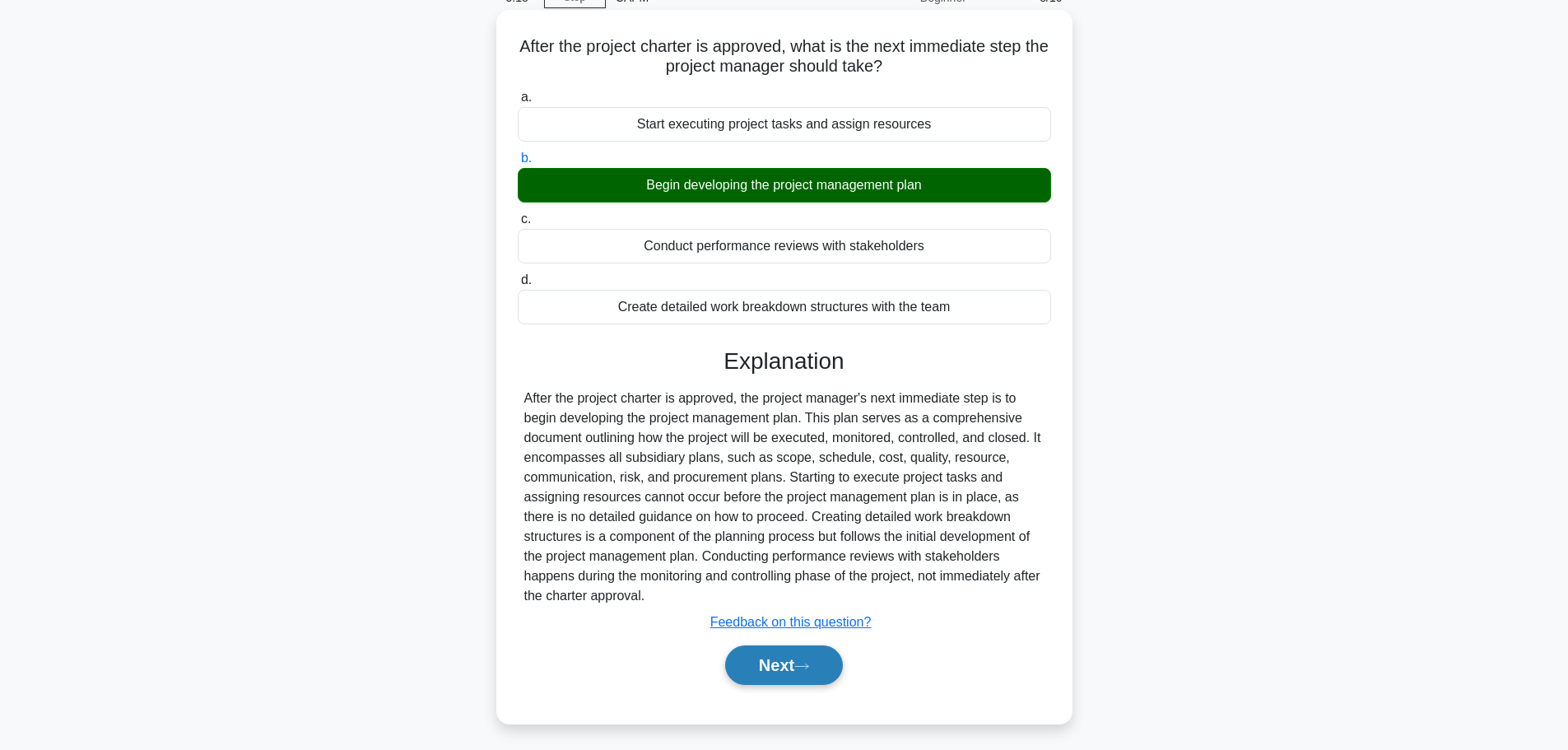
click at [769, 677] on button "Next" at bounding box center [784, 664] width 117 height 39
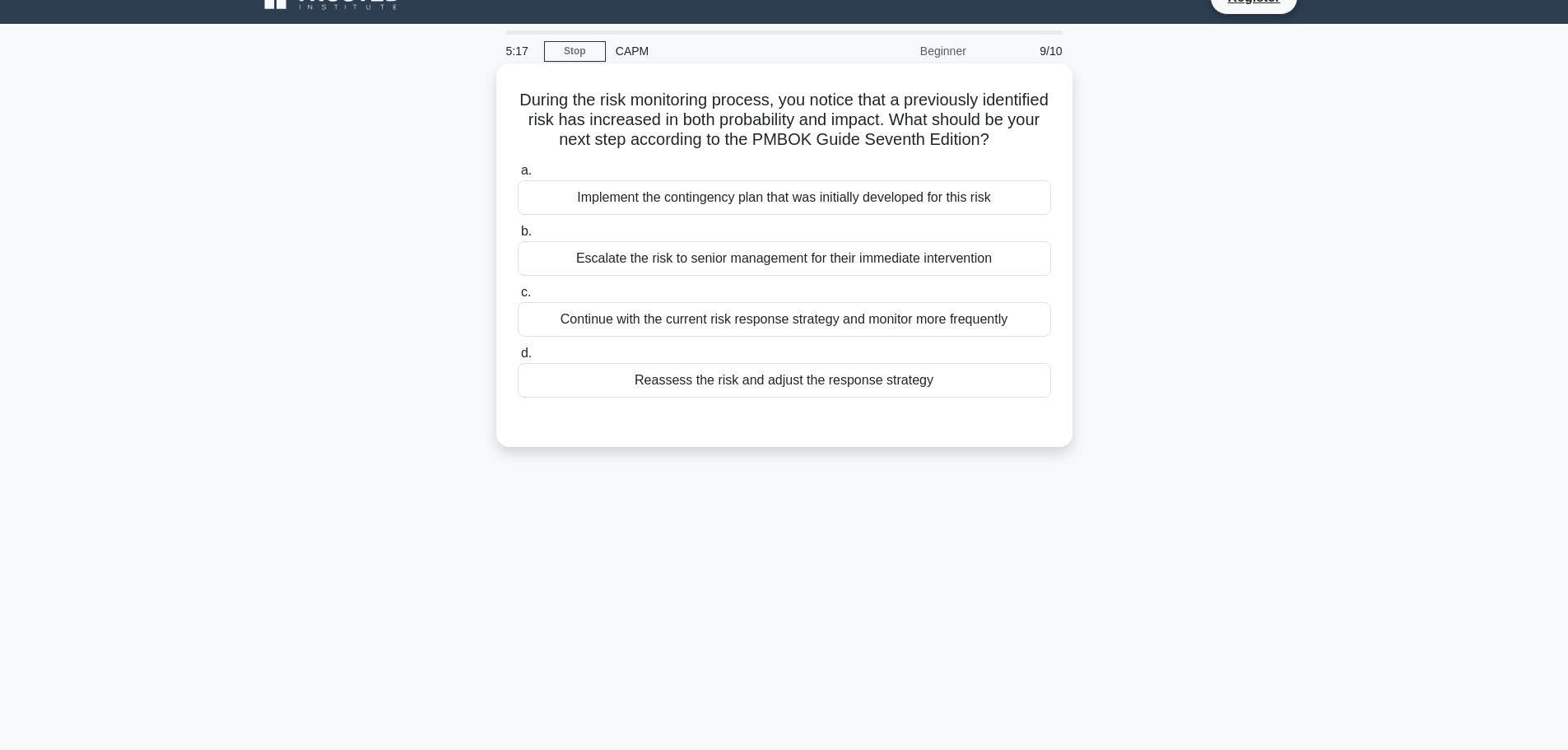
scroll to position [0, 0]
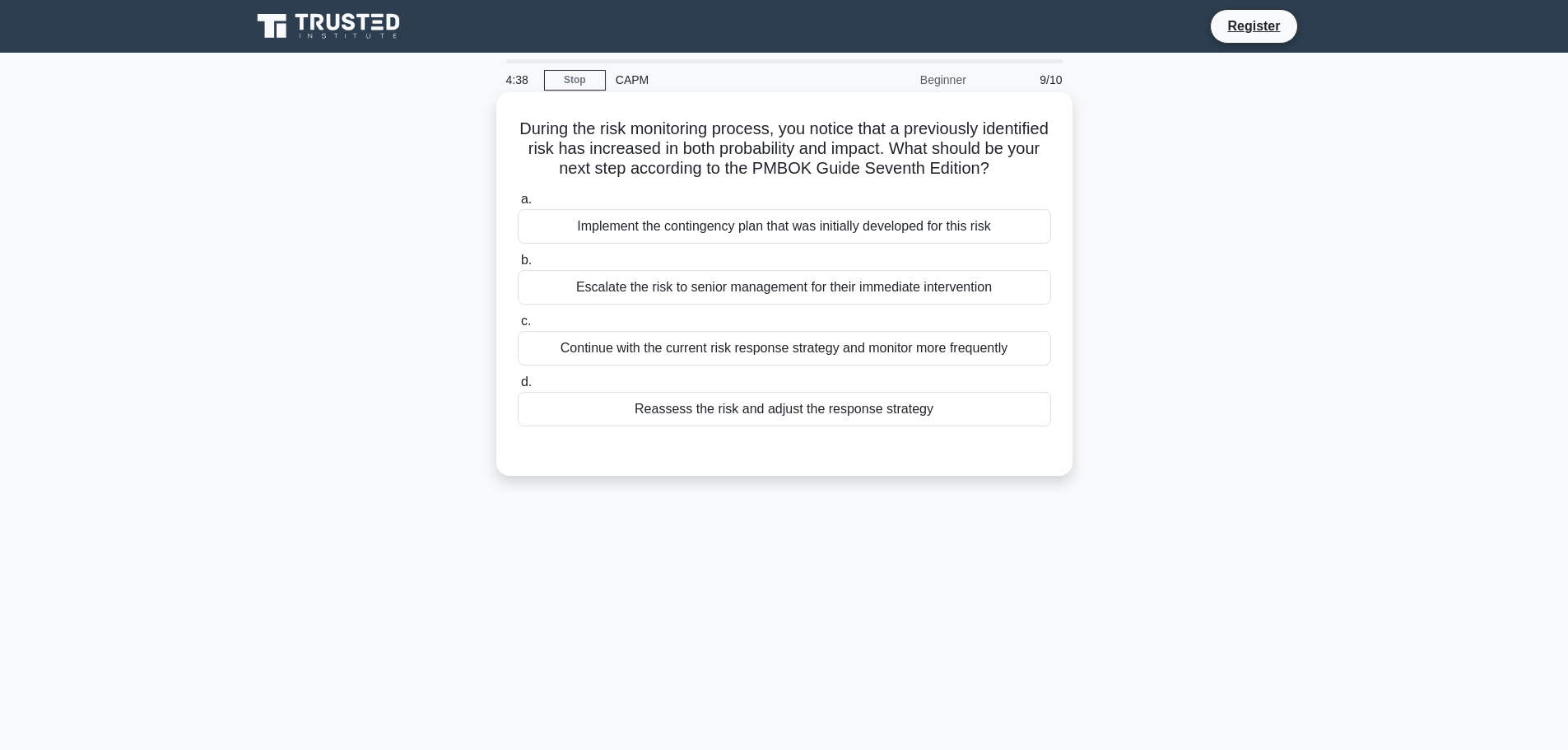
click at [679, 426] on div "Reassess the risk and adjust the response strategy" at bounding box center [784, 409] width 534 height 34
click at [518, 388] on input "d. Reassess the risk and adjust the response strategy" at bounding box center [518, 382] width 0 height 11
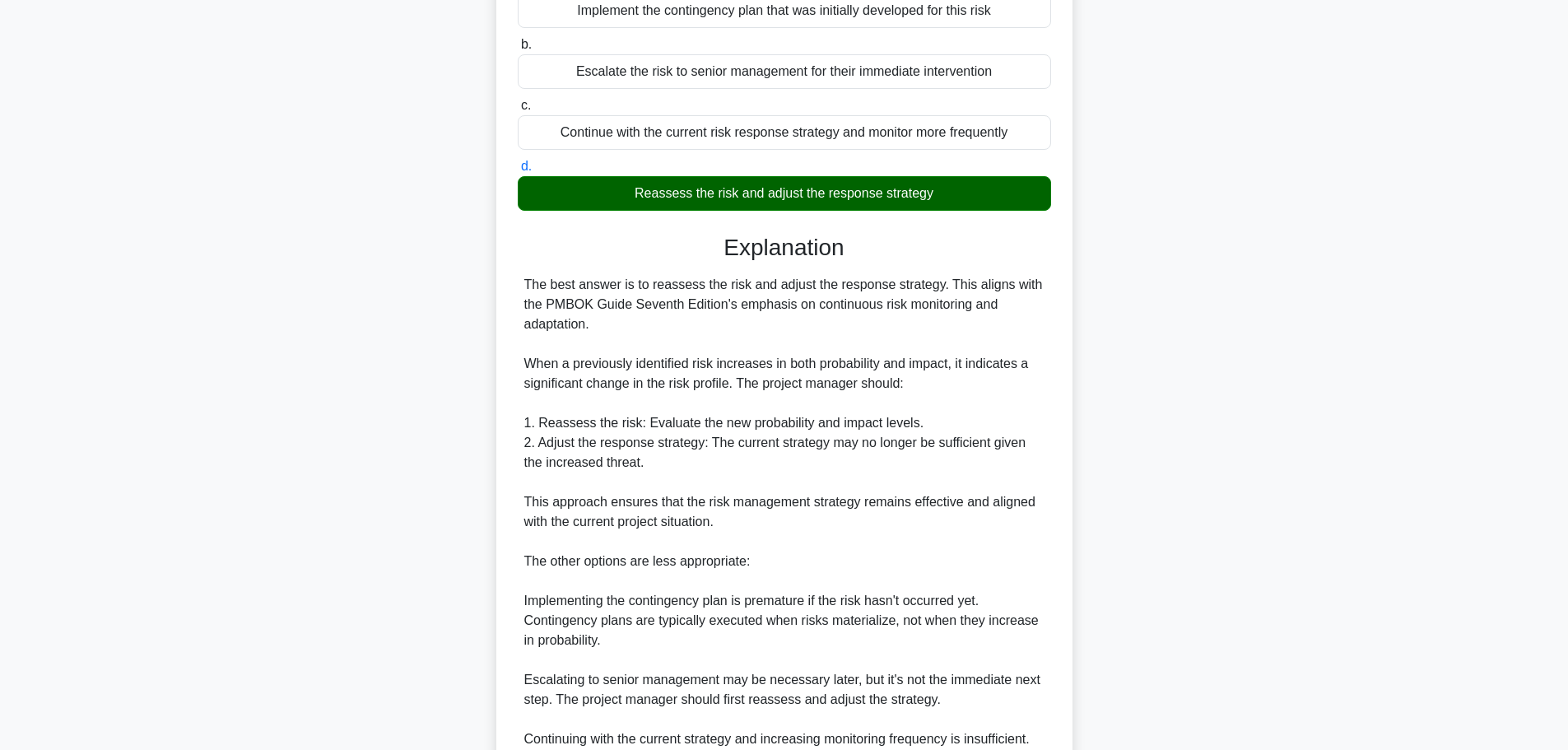
scroll to position [247, 0]
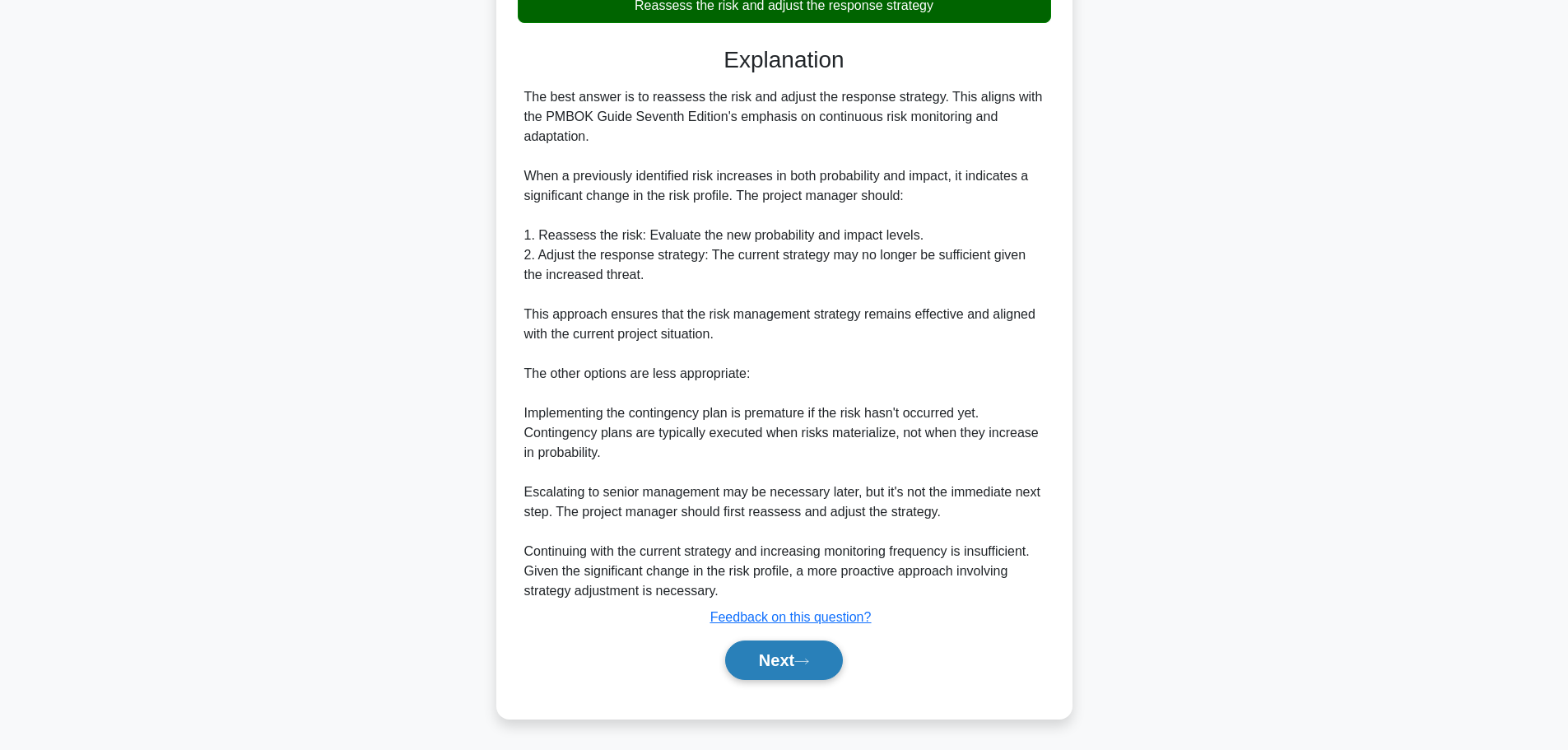
click at [778, 680] on button "Next" at bounding box center [784, 659] width 117 height 39
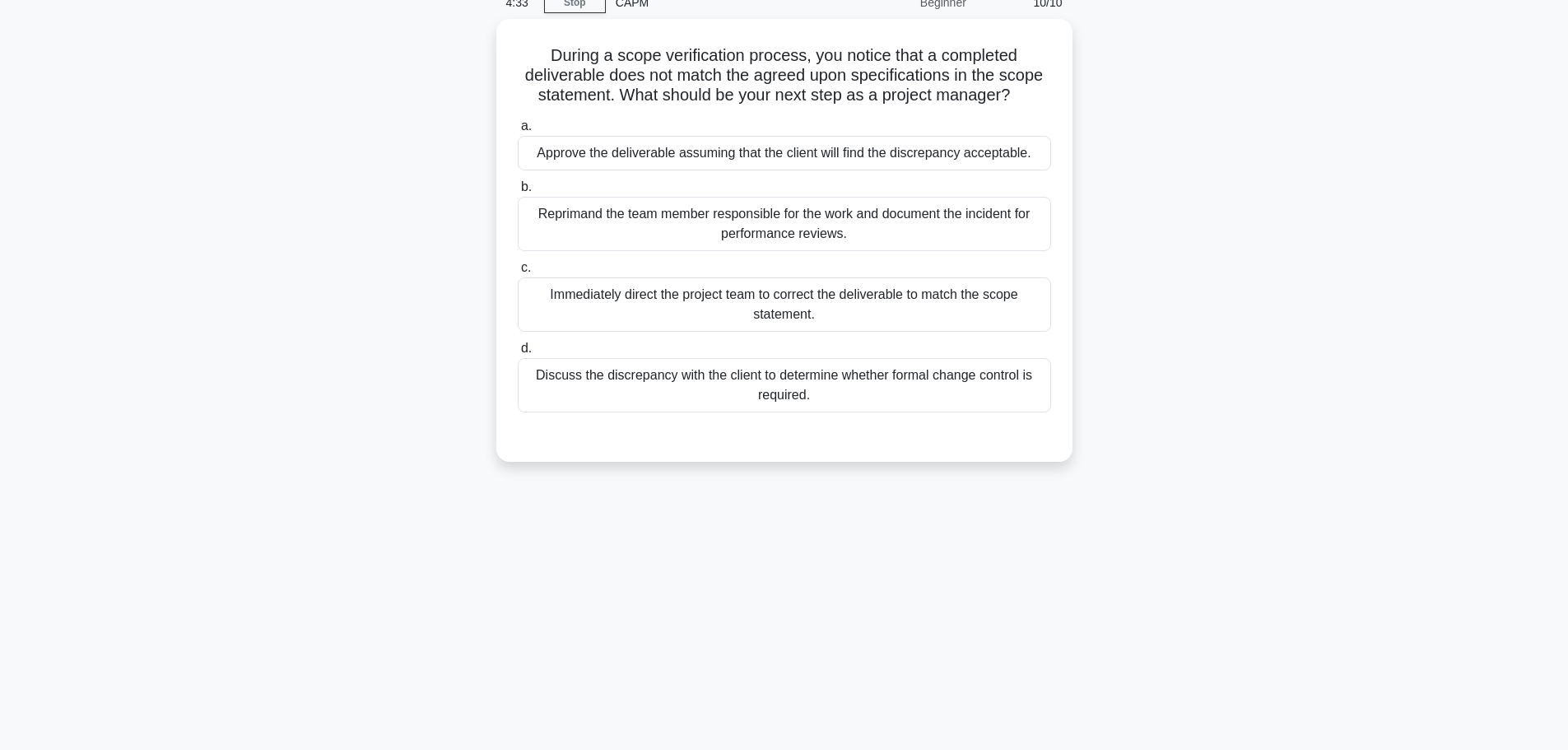
scroll to position [0, 0]
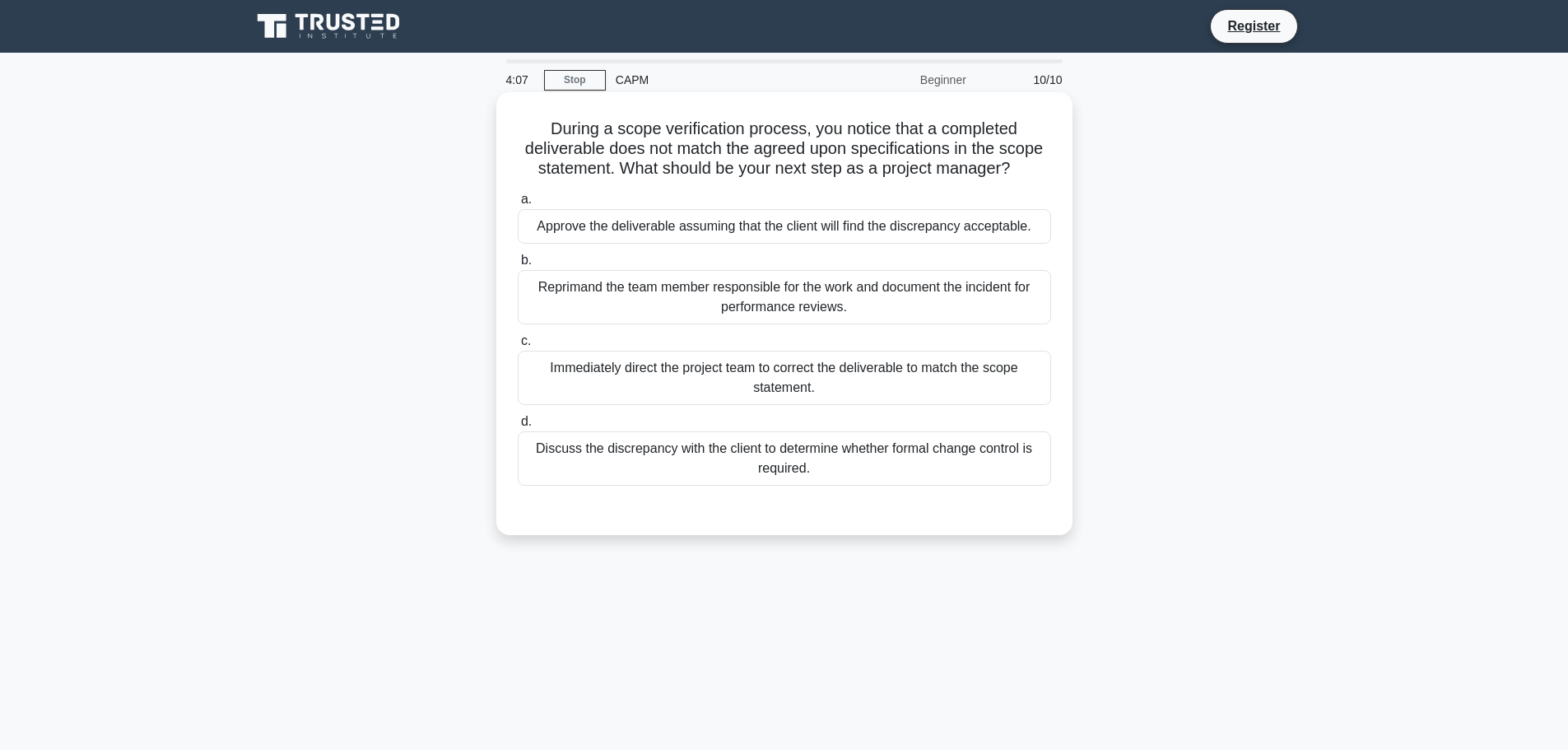
click at [841, 385] on div "Immediately direct the project team to correct the deliverable to match the sco…" at bounding box center [784, 378] width 534 height 55
click at [518, 346] on input "c. Immediately direct the project team to correct the deliverable to match the …" at bounding box center [518, 341] width 0 height 11
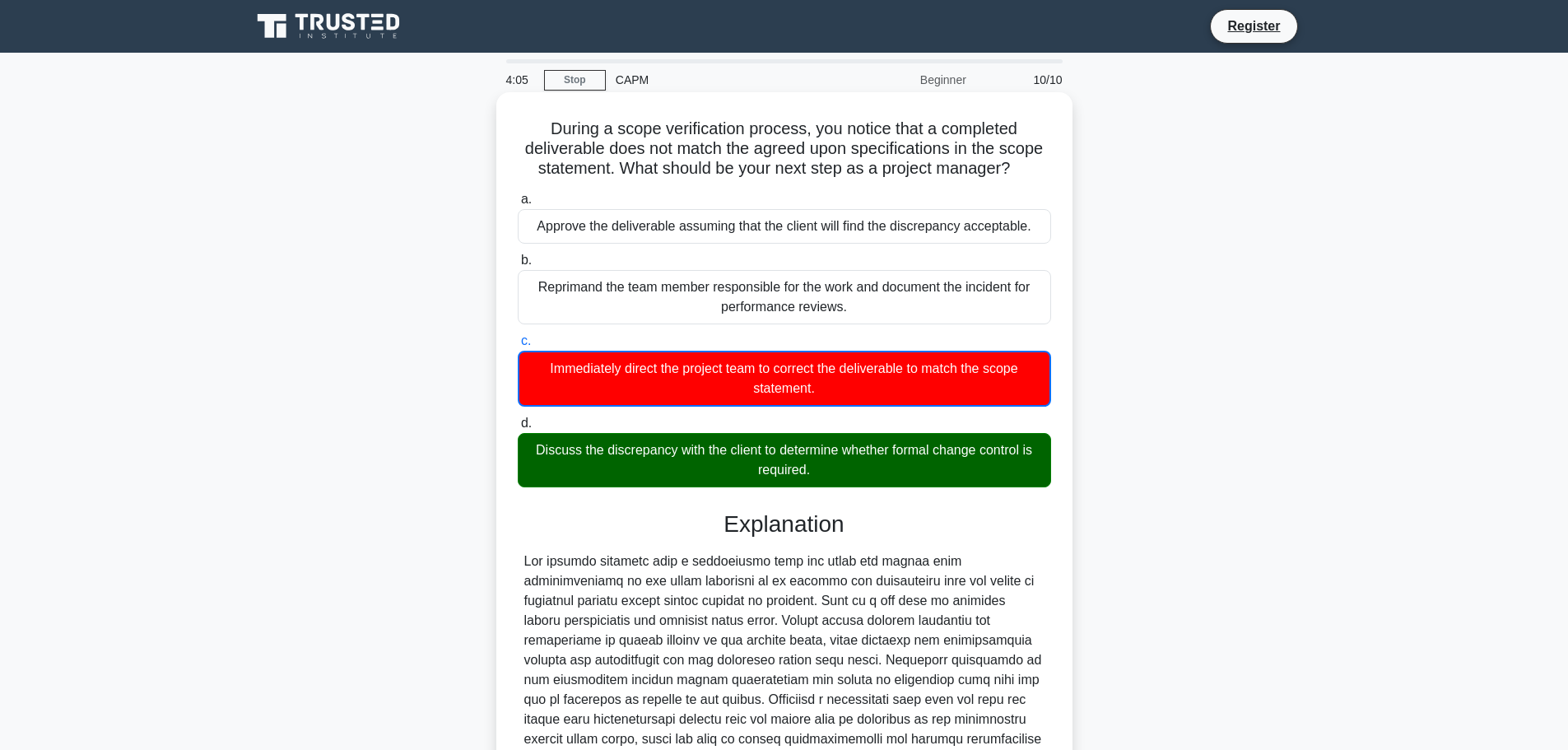
click at [813, 455] on div "Discuss the discrepancy with the client to determine whether formal change cont…" at bounding box center [784, 460] width 534 height 55
click at [518, 429] on input "d. Discuss the discrepancy with the client to determine whether formal change c…" at bounding box center [518, 423] width 0 height 11
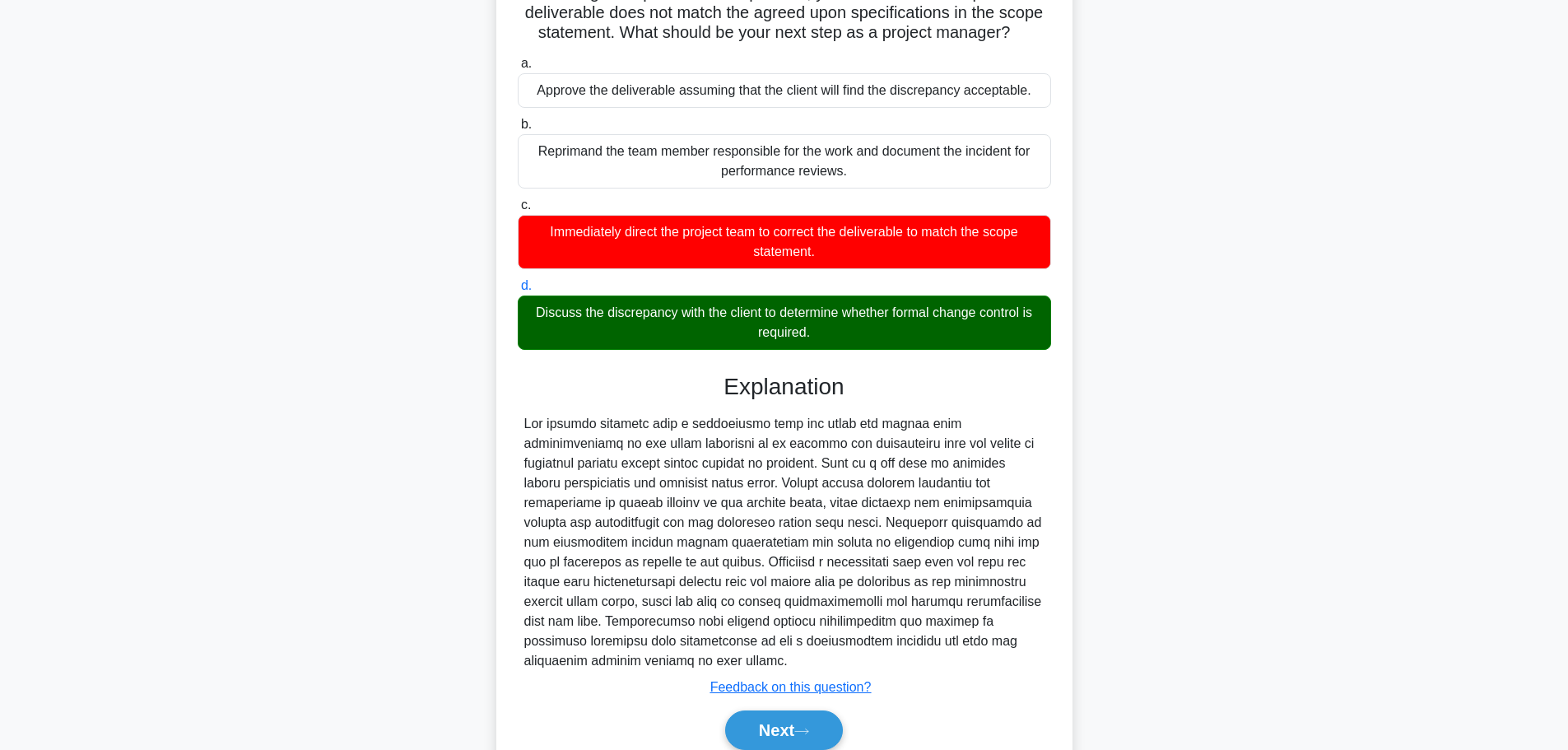
scroll to position [164, 0]
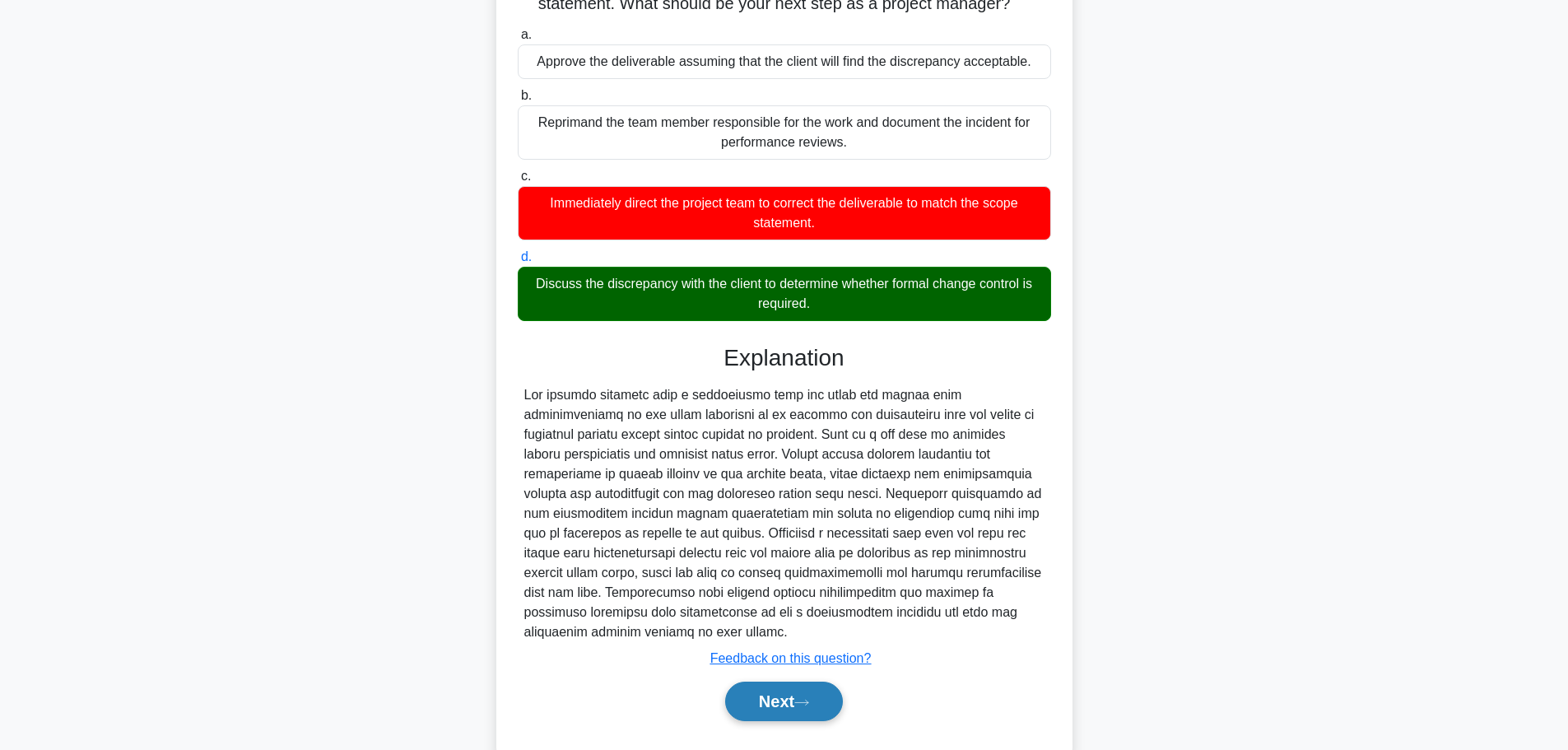
click at [789, 682] on button "Next" at bounding box center [784, 701] width 117 height 39
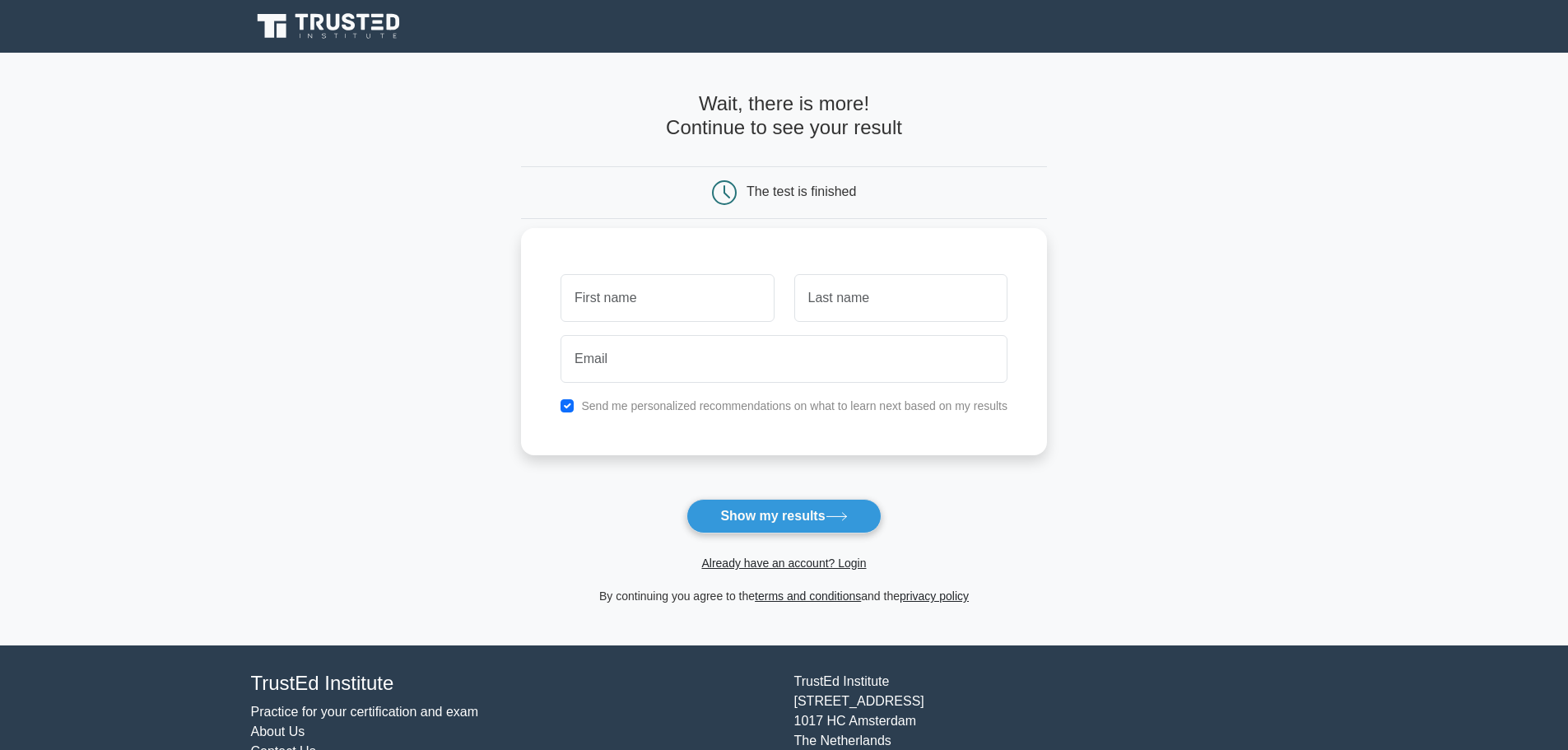
click at [680, 301] on input "text" at bounding box center [667, 298] width 213 height 48
type input "[PERSON_NAME]"
click at [820, 314] on input "text" at bounding box center [901, 298] width 213 height 48
type input "Pinto"
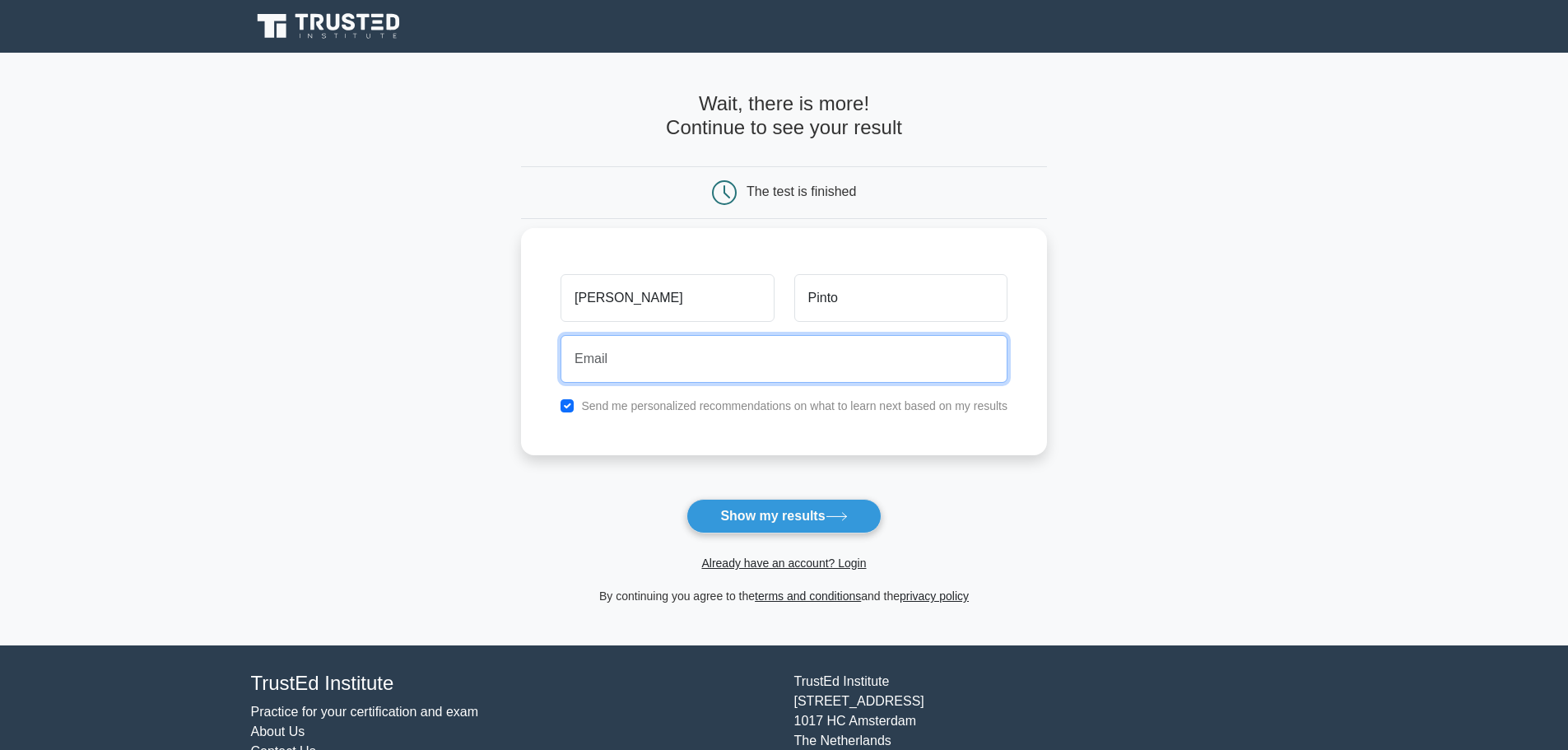
click at [831, 365] on input "email" at bounding box center [784, 358] width 447 height 48
type input "dpinto2@me.com"
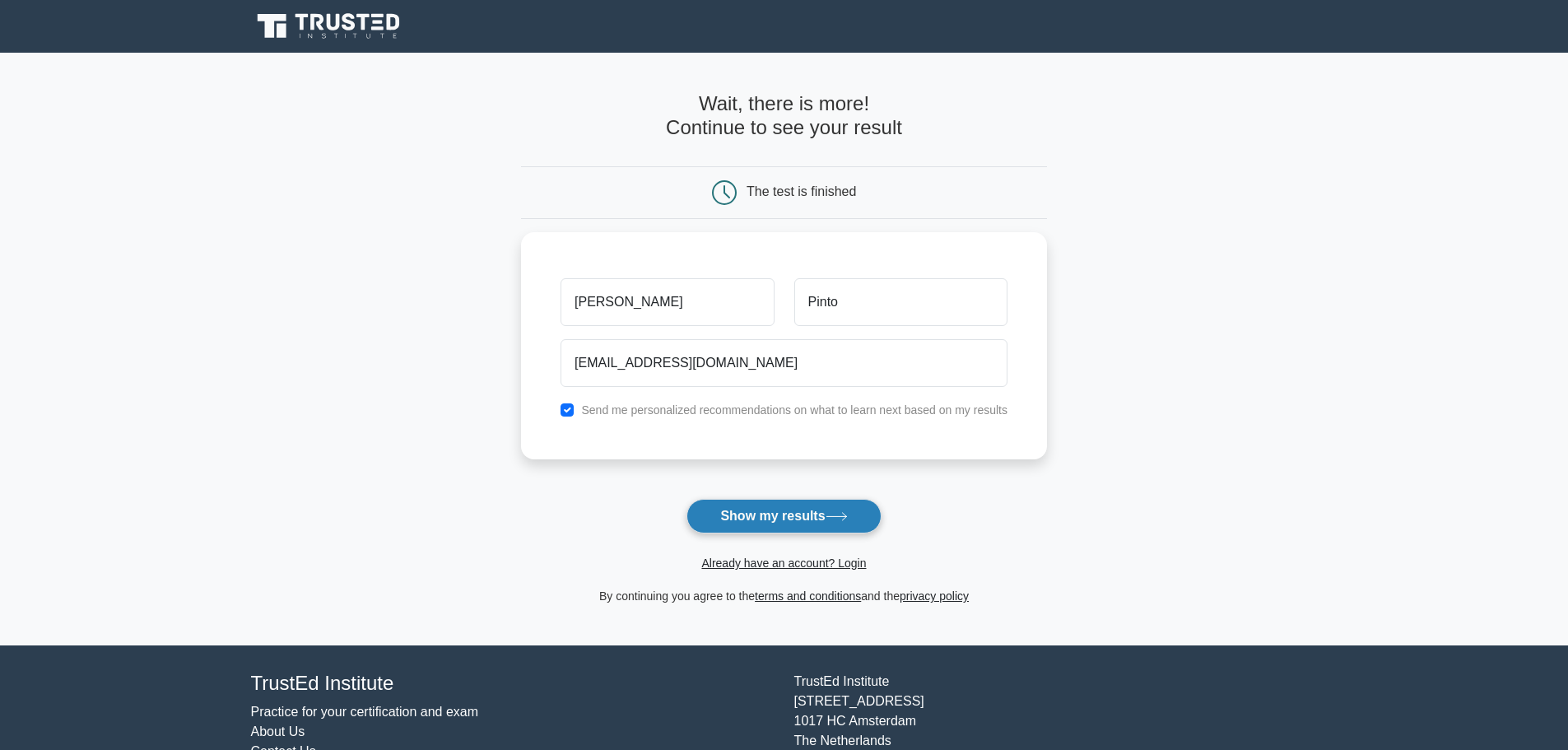
click at [813, 519] on button "Show my results" at bounding box center [783, 515] width 194 height 34
